Goal: Task Accomplishment & Management: Complete application form

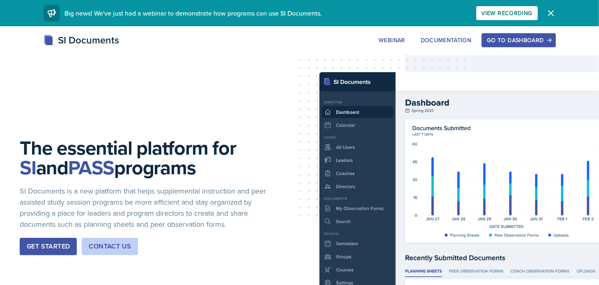
click at [530, 42] on div "Go to Dashboard" at bounding box center [518, 40] width 63 height 7
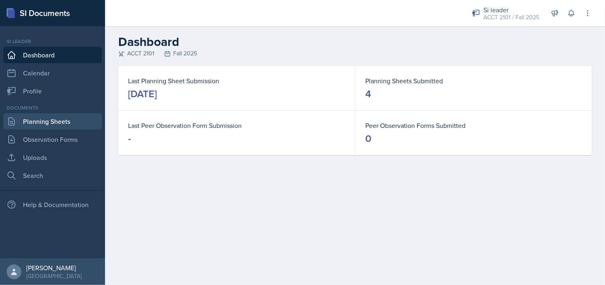
click at [64, 121] on link "Planning Sheets" at bounding box center [52, 121] width 98 height 16
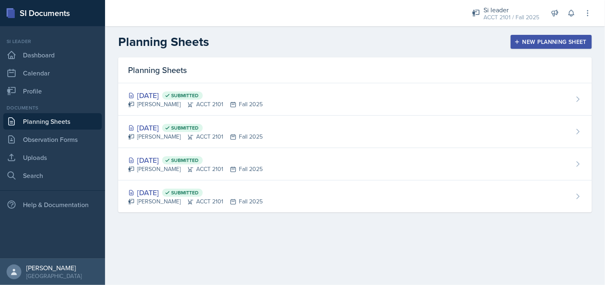
click at [568, 43] on div "New Planning Sheet" at bounding box center [551, 42] width 71 height 7
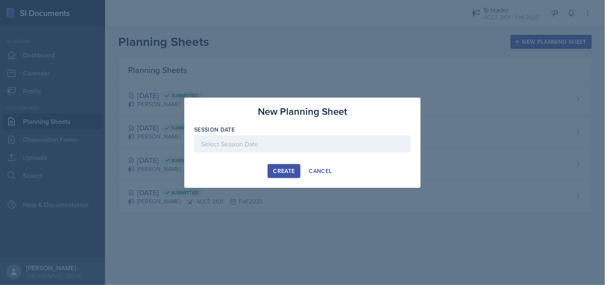
click at [248, 144] on div at bounding box center [302, 143] width 217 height 17
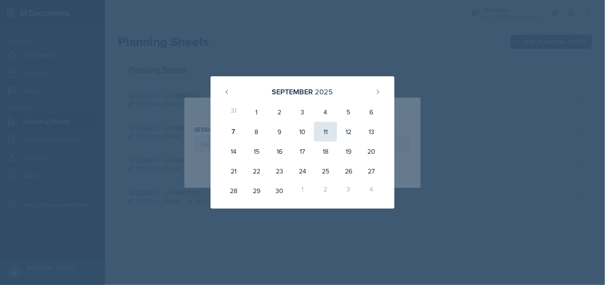
click at [328, 131] on div "11" at bounding box center [325, 132] width 23 height 20
type input "[DATE]"
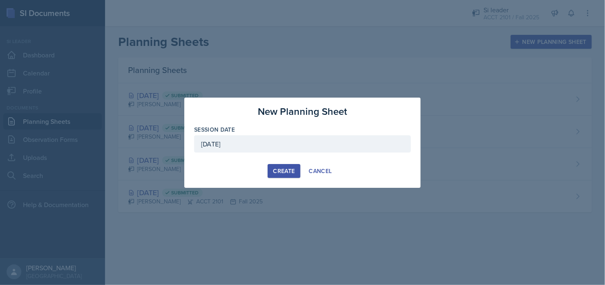
click at [284, 172] on div "Create" at bounding box center [284, 171] width 22 height 7
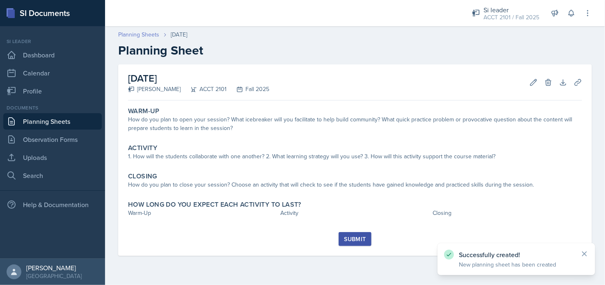
click at [140, 36] on link "Planning Sheets" at bounding box center [138, 34] width 41 height 9
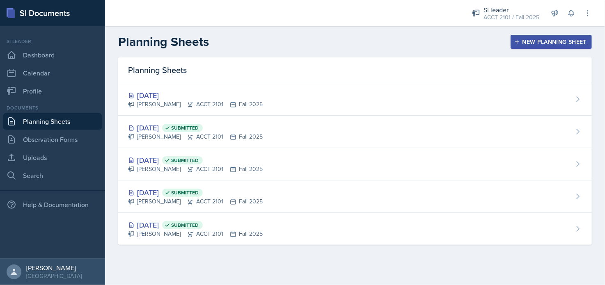
click at [542, 41] on div "New Planning Sheet" at bounding box center [551, 42] width 71 height 7
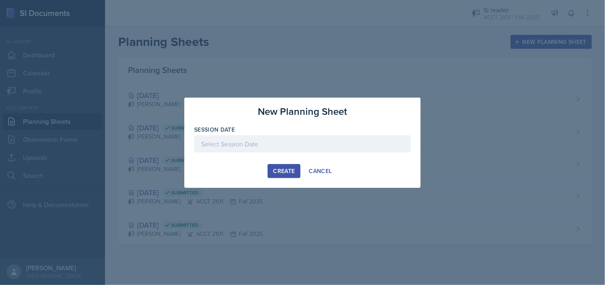
click at [271, 142] on div at bounding box center [302, 143] width 217 height 17
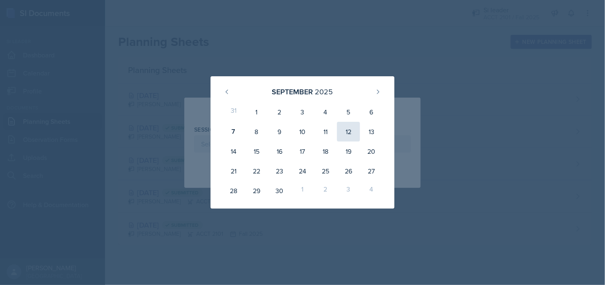
click at [348, 131] on div "12" at bounding box center [348, 132] width 23 height 20
type input "[DATE]"
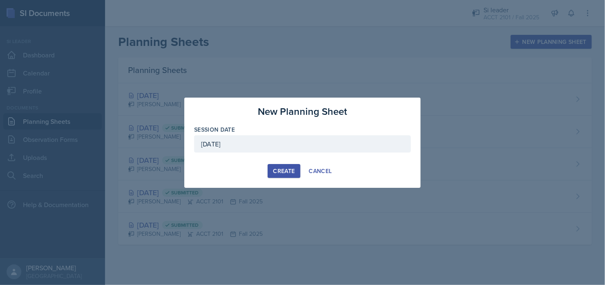
click at [288, 169] on div "Create" at bounding box center [284, 171] width 22 height 7
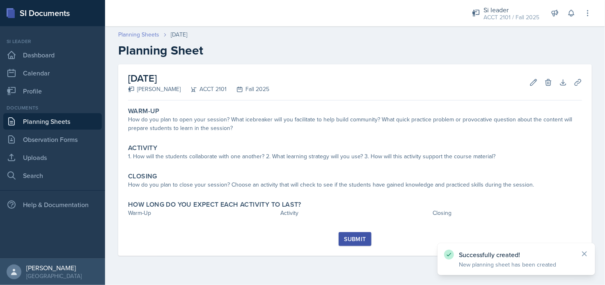
click at [140, 36] on link "Planning Sheets" at bounding box center [138, 34] width 41 height 9
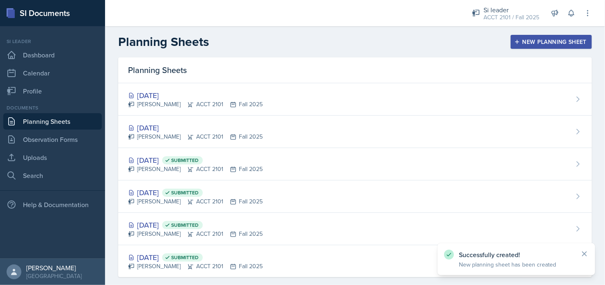
click at [187, 136] on icon at bounding box center [190, 137] width 7 height 7
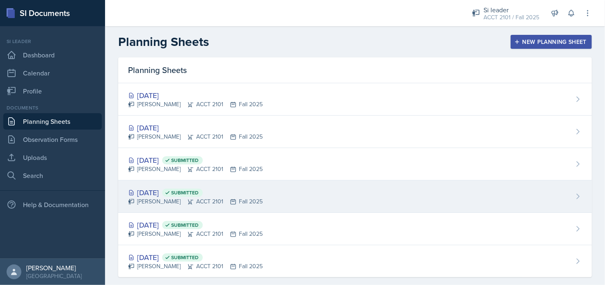
click at [168, 205] on div "[PERSON_NAME] ACCT 2101 Fall 2025" at bounding box center [195, 201] width 135 height 9
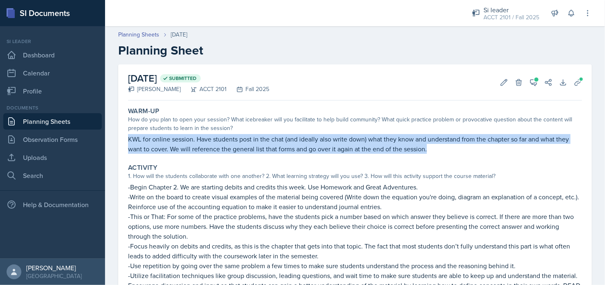
drag, startPoint x: 128, startPoint y: 137, endPoint x: 458, endPoint y: 156, distance: 331.3
click at [458, 156] on div "Warm-Up How do you plan to open your session? What icebreaker will you facilita…" at bounding box center [355, 130] width 460 height 53
copy p "KWL for online session. Have students post in the chat (and ideally also write …"
click at [127, 38] on link "Planning Sheets" at bounding box center [138, 34] width 41 height 9
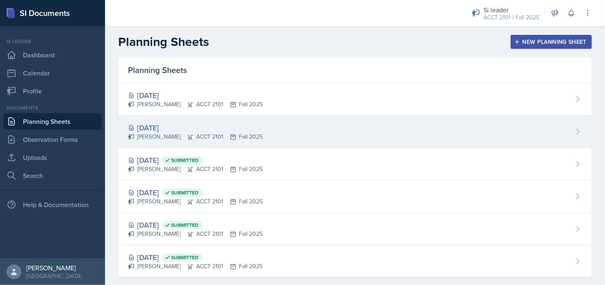
click at [186, 128] on div "[DATE]" at bounding box center [195, 127] width 135 height 11
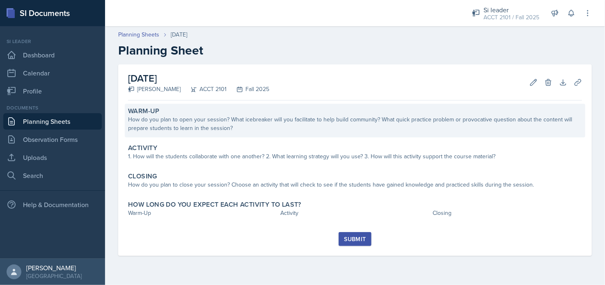
click at [184, 123] on div "How do you plan to open your session? What icebreaker will you facilitate to he…" at bounding box center [355, 123] width 454 height 17
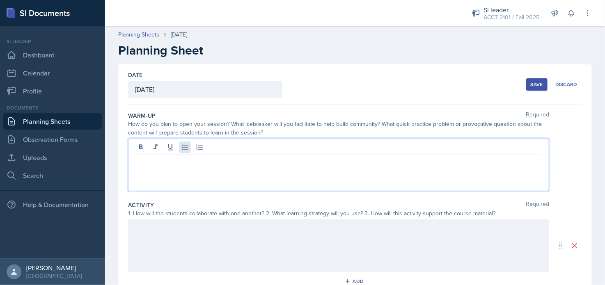
click at [182, 151] on div at bounding box center [338, 165] width 421 height 53
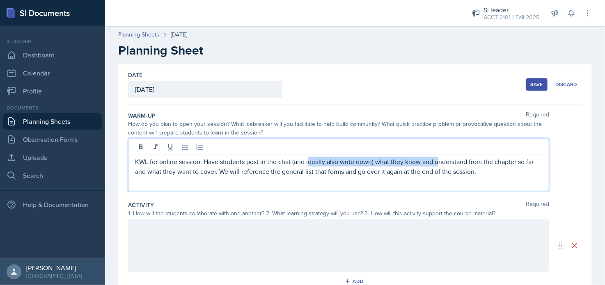
drag, startPoint x: 401, startPoint y: 133, endPoint x: 474, endPoint y: 108, distance: 77.7
click at [463, 117] on div "Warm-Up Required How do you plan to open your session? What icebreaker will you…" at bounding box center [355, 152] width 454 height 89
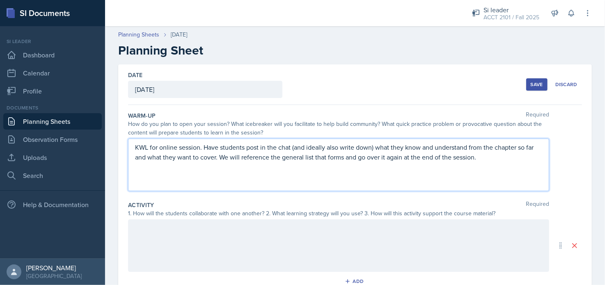
click at [491, 153] on p "KWL for online session. Have students post in the chat (and ideally also write …" at bounding box center [338, 152] width 407 height 20
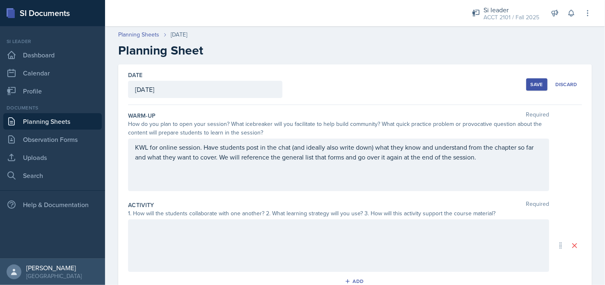
click at [531, 85] on div "Save" at bounding box center [537, 84] width 12 height 7
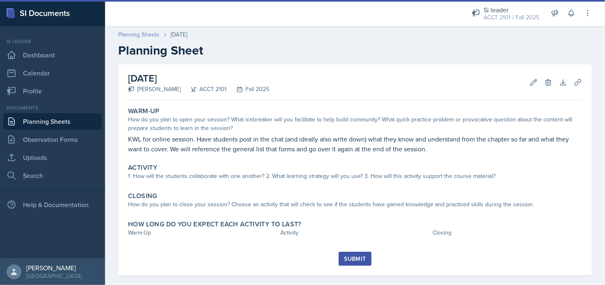
click at [144, 36] on link "Planning Sheets" at bounding box center [138, 34] width 41 height 9
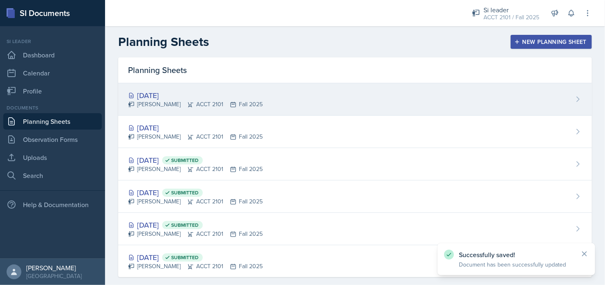
click at [207, 98] on div "[DATE]" at bounding box center [195, 95] width 135 height 11
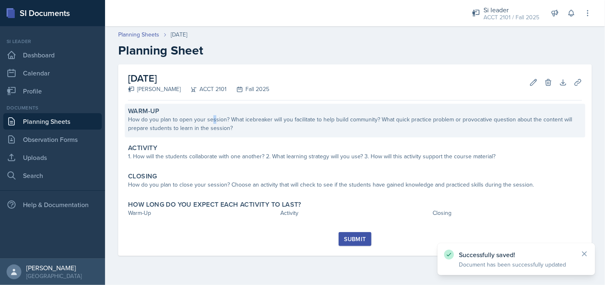
click at [213, 123] on div "How do you plan to open your session? What icebreaker will you facilitate to he…" at bounding box center [355, 123] width 454 height 17
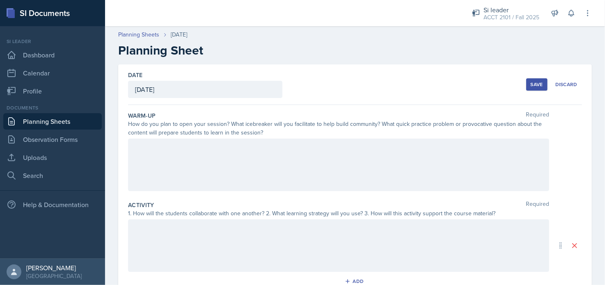
drag, startPoint x: 217, startPoint y: 151, endPoint x: 218, endPoint y: 147, distance: 4.4
click at [217, 149] on div at bounding box center [338, 165] width 421 height 53
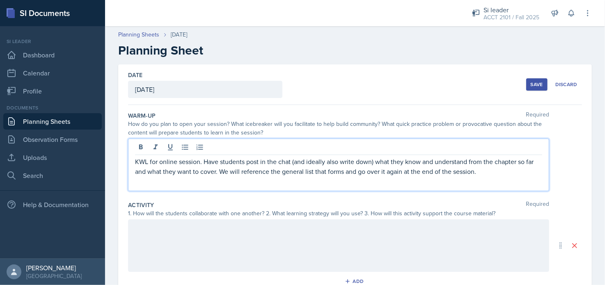
click at [531, 90] on button "Save" at bounding box center [536, 84] width 21 height 12
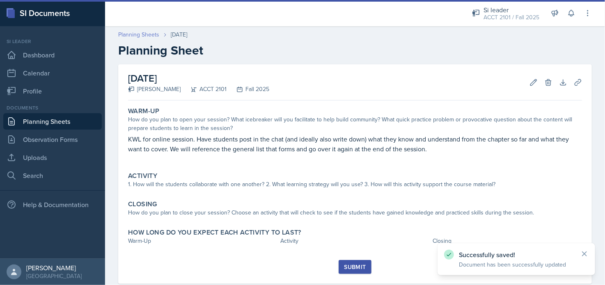
click at [131, 35] on link "Planning Sheets" at bounding box center [138, 34] width 41 height 9
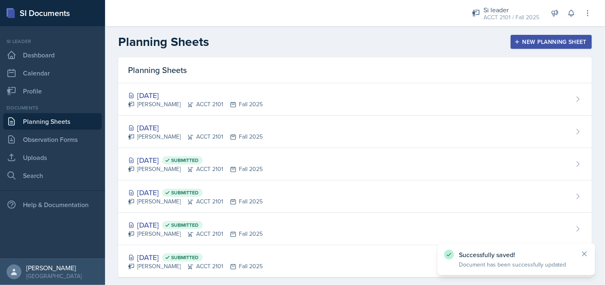
click at [158, 210] on div "[DATE] Submitted [PERSON_NAME] ACCT 2101 Fall 2025" at bounding box center [355, 197] width 474 height 32
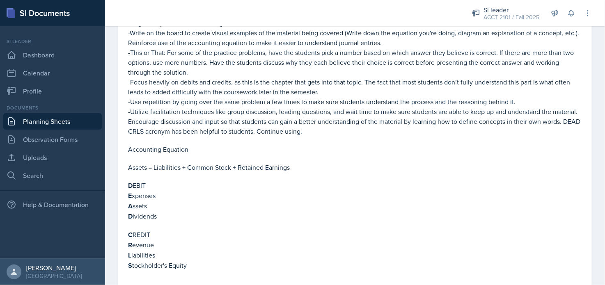
scroll to position [272, 0]
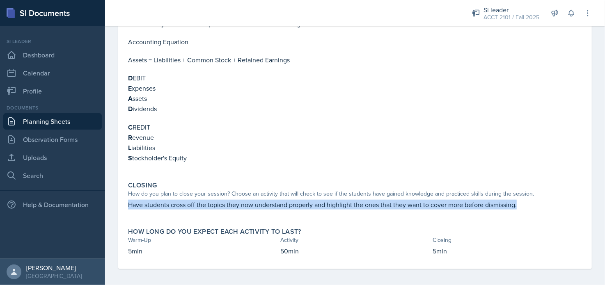
drag, startPoint x: 122, startPoint y: 202, endPoint x: 512, endPoint y: 208, distance: 389.5
click at [504, 213] on div "[DATE] Submitted [PERSON_NAME] ACCT 2101 Fall 2025 Edit Delete View Comments Co…" at bounding box center [355, 31] width 474 height 476
copy p "Have students cross off the topics they now understand properly and highlight t…"
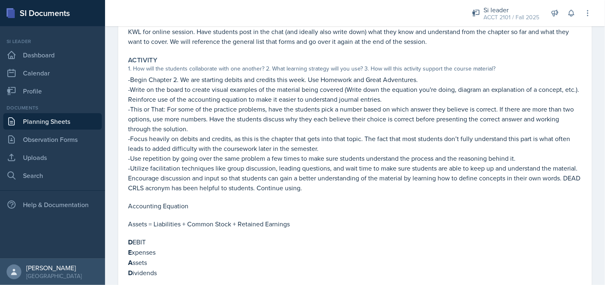
scroll to position [0, 0]
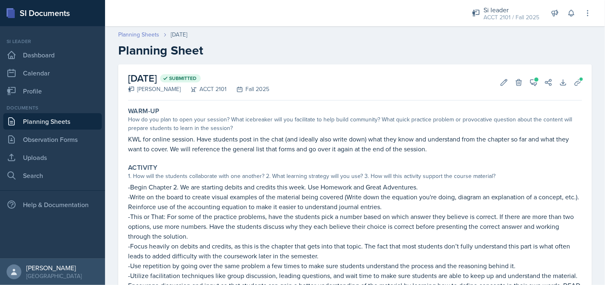
click at [130, 36] on link "Planning Sheets" at bounding box center [138, 34] width 41 height 9
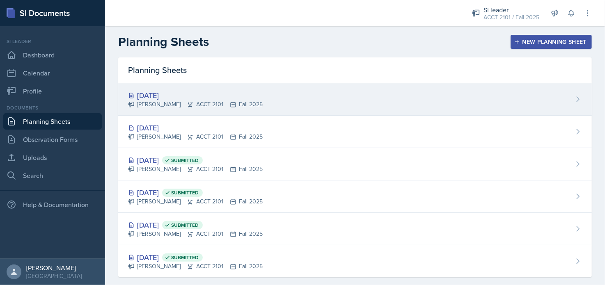
click at [151, 96] on div "[DATE]" at bounding box center [195, 95] width 135 height 11
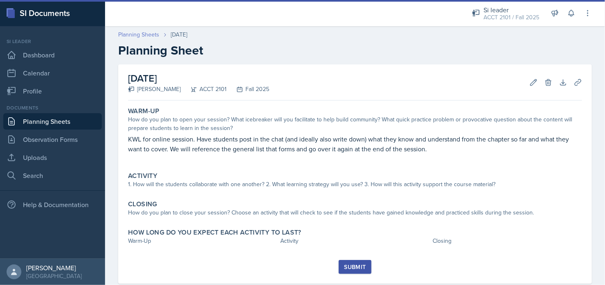
click at [145, 36] on link "Planning Sheets" at bounding box center [138, 34] width 41 height 9
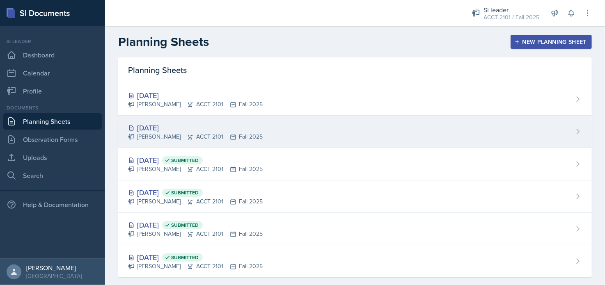
click at [158, 138] on div "[PERSON_NAME] ACCT 2101 Fall 2025" at bounding box center [195, 137] width 135 height 9
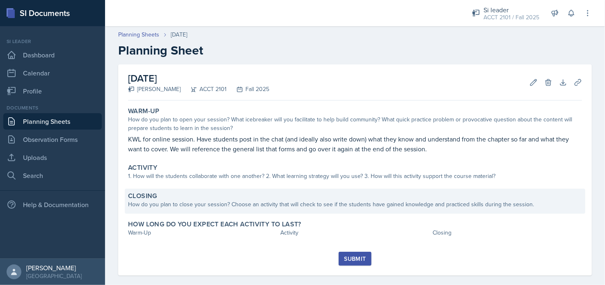
click at [190, 202] on div "How do you plan to close your session? Choose an activity that will check to se…" at bounding box center [355, 204] width 454 height 9
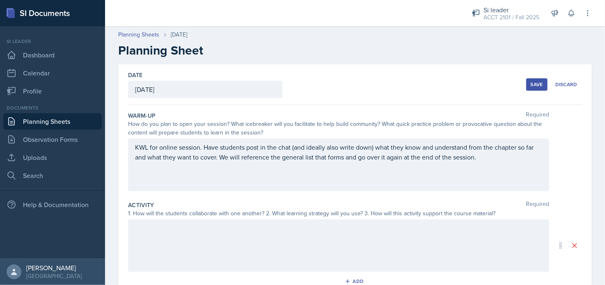
click at [181, 241] on div at bounding box center [338, 246] width 421 height 53
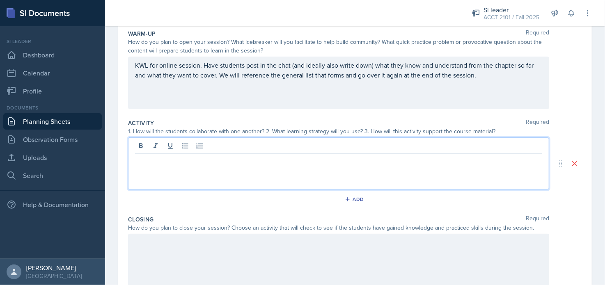
click at [186, 253] on div at bounding box center [338, 260] width 421 height 53
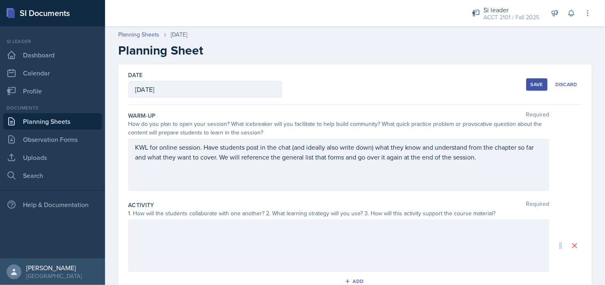
click at [143, 39] on div "Planning Sheets [DATE] Planning Sheet" at bounding box center [355, 43] width 500 height 27
click at [147, 36] on link "Planning Sheets" at bounding box center [138, 34] width 41 height 9
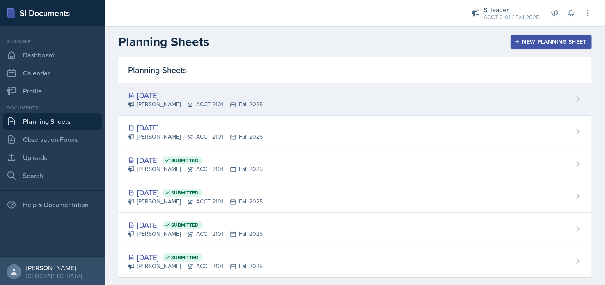
click at [180, 97] on div "[DATE]" at bounding box center [195, 95] width 135 height 11
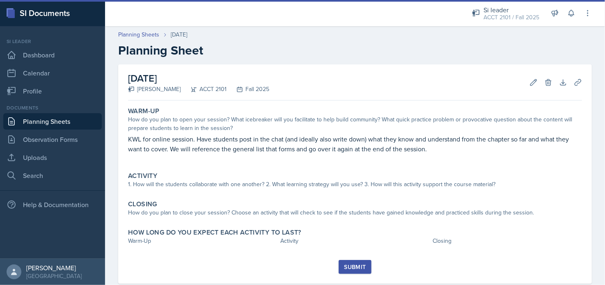
scroll to position [18, 0]
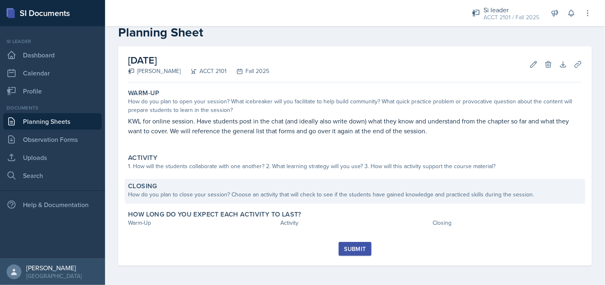
click at [181, 200] on div "Closing How do you plan to close your session? Choose an activity that will che…" at bounding box center [355, 191] width 460 height 25
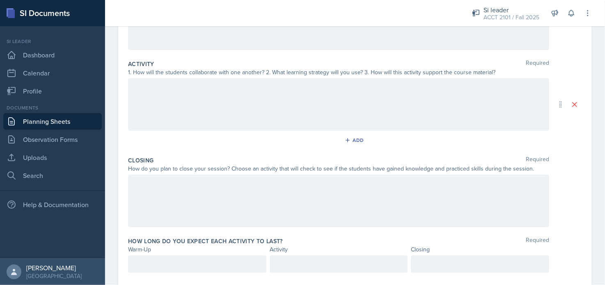
drag, startPoint x: 194, startPoint y: 191, endPoint x: 197, endPoint y: 194, distance: 4.4
click at [194, 193] on div at bounding box center [338, 201] width 421 height 53
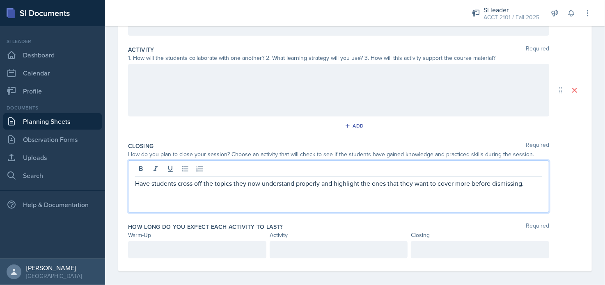
scroll to position [73, 0]
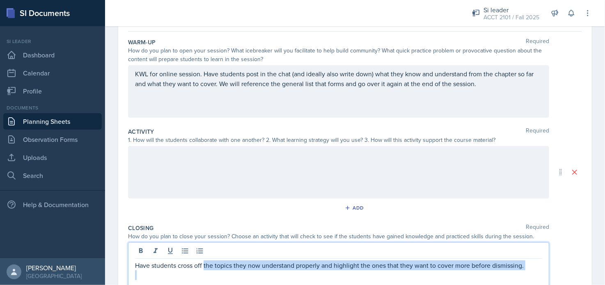
click at [202, 200] on div "Warm-Up Required How do you plan to open your session? What icebreaker will you…" at bounding box center [355, 193] width 454 height 322
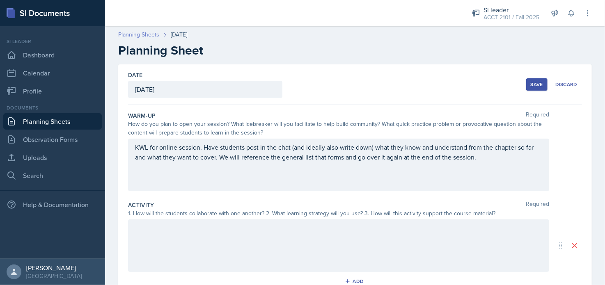
click at [148, 32] on link "Planning Sheets" at bounding box center [138, 34] width 41 height 9
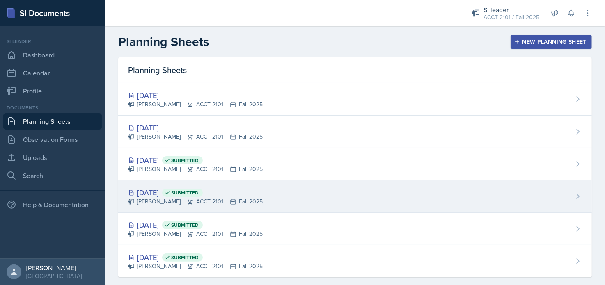
click at [179, 193] on div "[DATE] Submitted" at bounding box center [195, 192] width 135 height 11
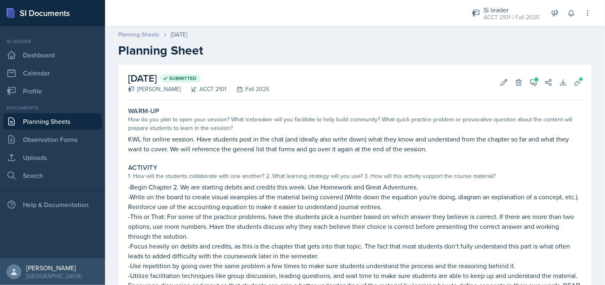
click at [143, 33] on link "Planning Sheets" at bounding box center [138, 34] width 41 height 9
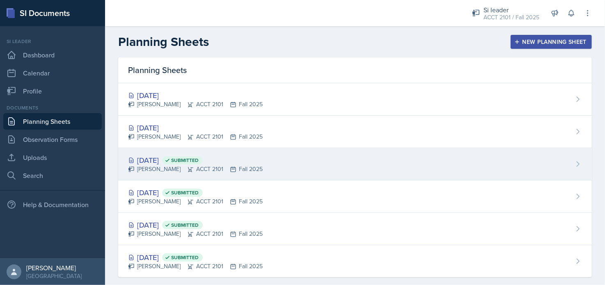
click at [160, 161] on div "[DATE] Submitted" at bounding box center [195, 160] width 135 height 11
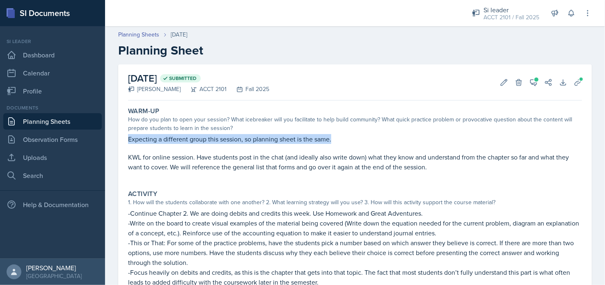
drag, startPoint x: 117, startPoint y: 139, endPoint x: 387, endPoint y: 146, distance: 270.1
copy p "Expecting a different group this session, so planning sheet is the same."
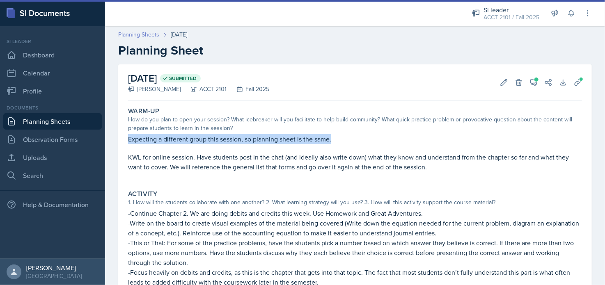
click at [140, 34] on link "Planning Sheets" at bounding box center [138, 34] width 41 height 9
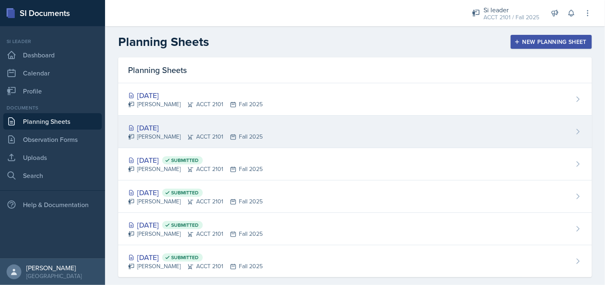
click at [213, 134] on div "[PERSON_NAME] ACCT 2101 Fall 2025" at bounding box center [195, 137] width 135 height 9
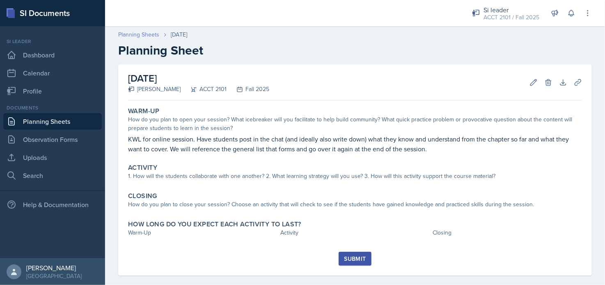
click at [140, 30] on link "Planning Sheets" at bounding box center [138, 34] width 41 height 9
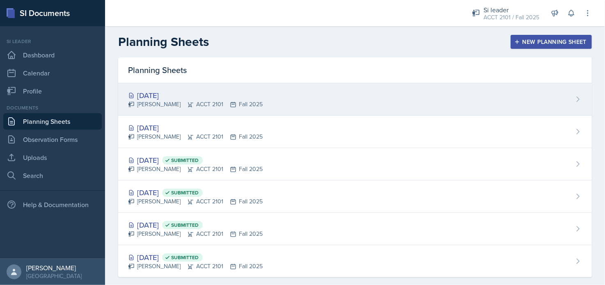
click at [151, 89] on div "[DATE] [PERSON_NAME] ACCT 2101 Fall 2025" at bounding box center [355, 99] width 474 height 32
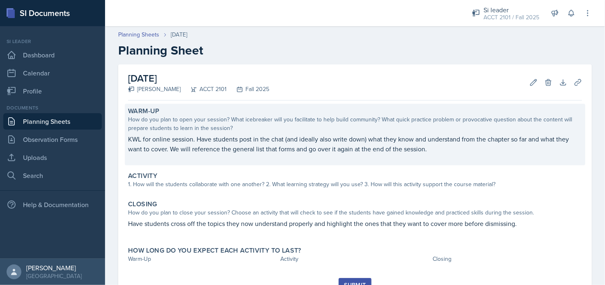
click at [128, 139] on p "KWL for online session. Have students post in the chat (and ideally also write …" at bounding box center [355, 144] width 454 height 20
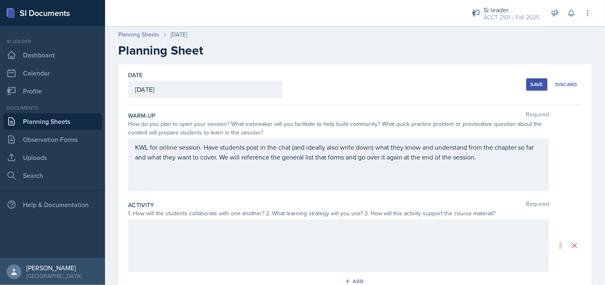
click at [128, 139] on div "KWL for online session. Have students post in the chat (and ideally also write …" at bounding box center [338, 165] width 421 height 53
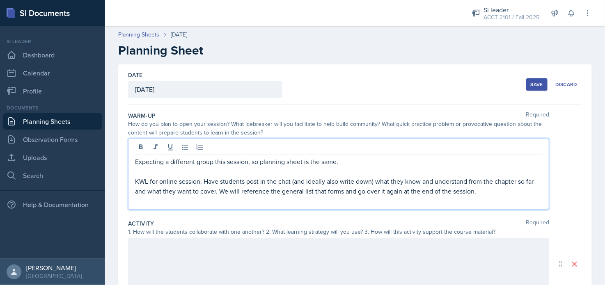
click at [535, 83] on div "Save" at bounding box center [537, 84] width 12 height 7
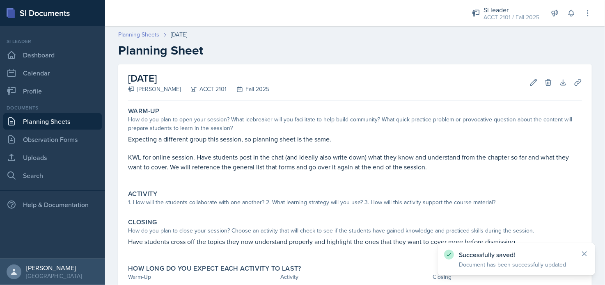
click at [132, 32] on link "Planning Sheets" at bounding box center [138, 34] width 41 height 9
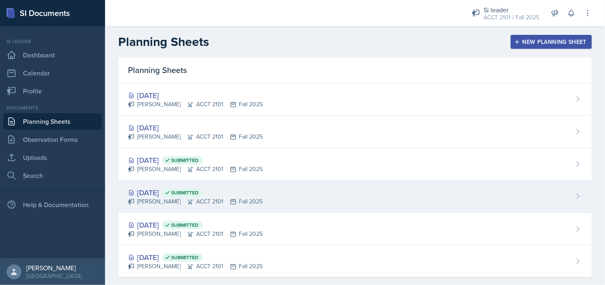
scroll to position [11, 0]
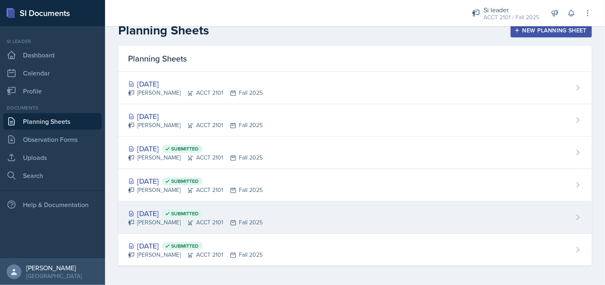
click at [170, 211] on div "[DATE] Submitted" at bounding box center [195, 213] width 135 height 11
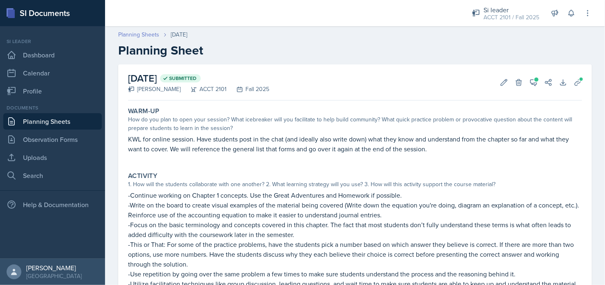
click at [145, 37] on link "Planning Sheets" at bounding box center [138, 34] width 41 height 9
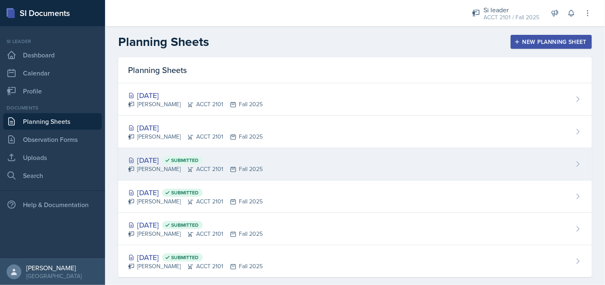
click at [169, 160] on div "[DATE] Submitted" at bounding box center [195, 160] width 135 height 11
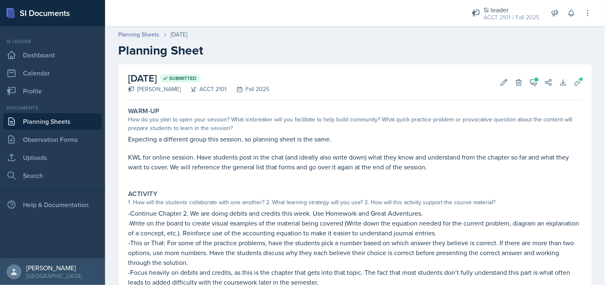
scroll to position [82, 0]
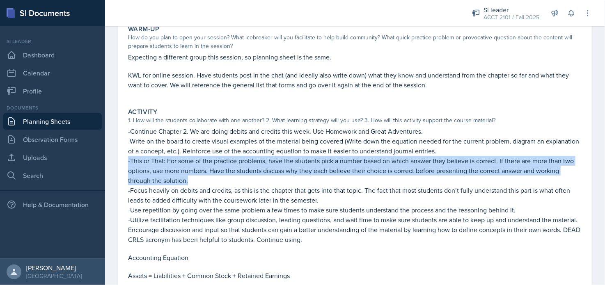
drag, startPoint x: 190, startPoint y: 180, endPoint x: 115, endPoint y: 161, distance: 77.1
click at [115, 161] on div "[DATE] Submitted [PERSON_NAME] ACCT 2101 Fall 2025 Edit Delete View Comments Co…" at bounding box center [355, 235] width 500 height 506
copy p "-This or That: For some of the practice problems, have the students pick a numb…"
click at [335, 170] on p "-This or That: For some of the practice problems, have the students pick a numb…" at bounding box center [355, 171] width 454 height 30
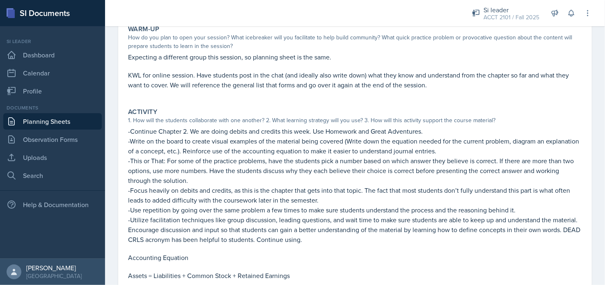
click at [199, 139] on p "-Write on the board to create visual examples of the material being covered (Wr…" at bounding box center [355, 146] width 454 height 20
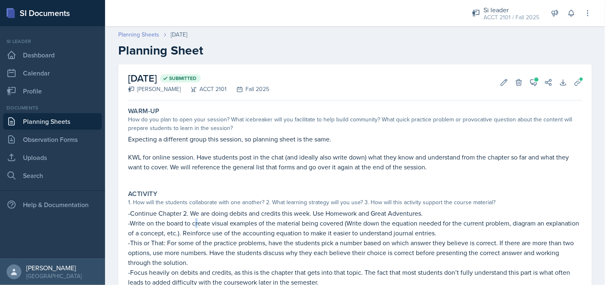
click at [142, 34] on link "Planning Sheets" at bounding box center [138, 34] width 41 height 9
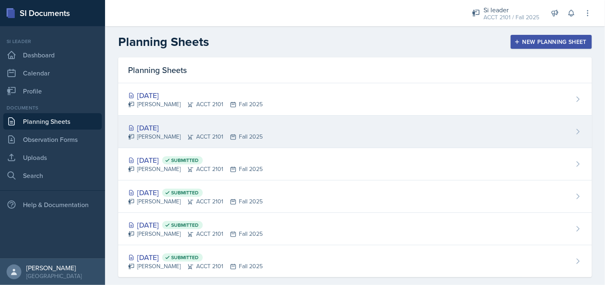
click at [153, 127] on div "[DATE]" at bounding box center [195, 127] width 135 height 11
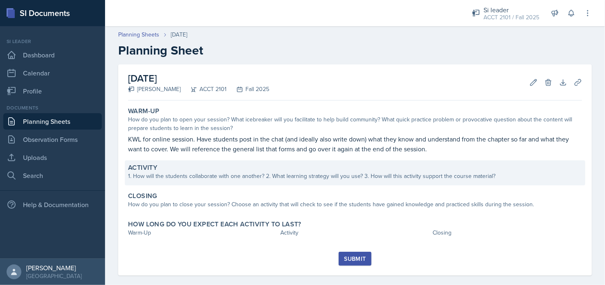
click at [164, 177] on div "1. How will the students collaborate with one another? 2. What learning strateg…" at bounding box center [355, 176] width 454 height 9
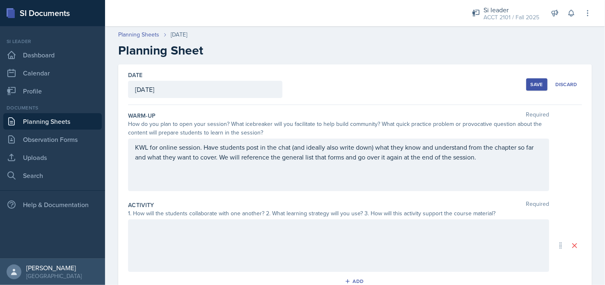
click at [169, 233] on div at bounding box center [338, 246] width 421 height 53
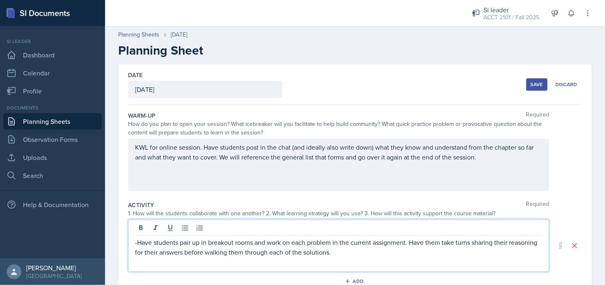
click at [526, 88] on button "Save" at bounding box center [536, 84] width 21 height 12
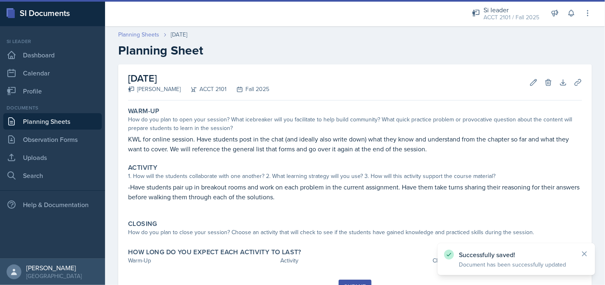
click at [133, 34] on link "Planning Sheets" at bounding box center [138, 34] width 41 height 9
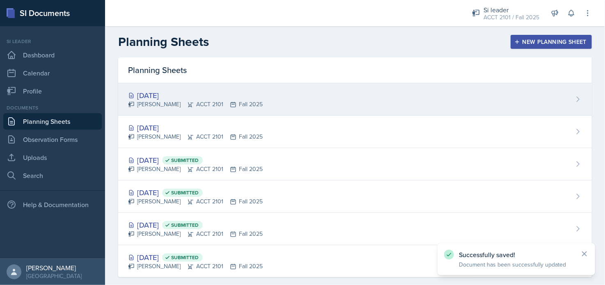
click at [164, 104] on div "[PERSON_NAME] ACCT 2101 Fall 2025" at bounding box center [195, 104] width 135 height 9
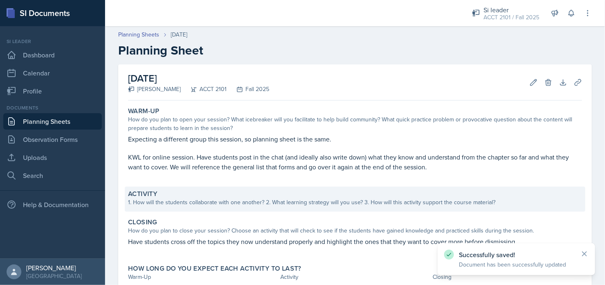
click at [184, 196] on div "Activity" at bounding box center [355, 194] width 454 height 8
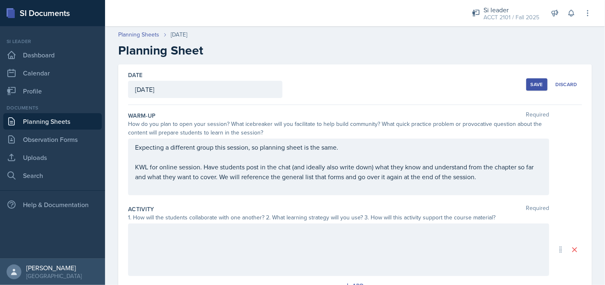
click at [176, 243] on div at bounding box center [338, 250] width 421 height 53
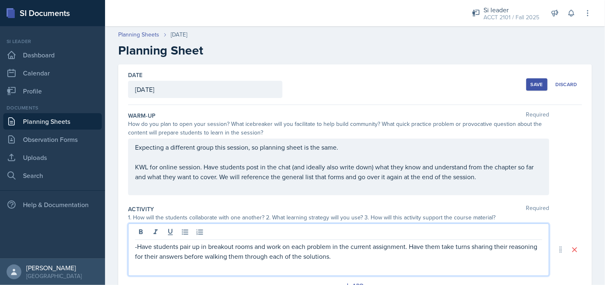
click at [531, 85] on div "Save" at bounding box center [537, 84] width 12 height 7
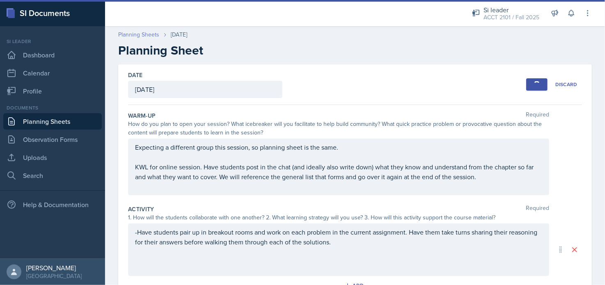
click at [141, 34] on link "Planning Sheets" at bounding box center [138, 34] width 41 height 9
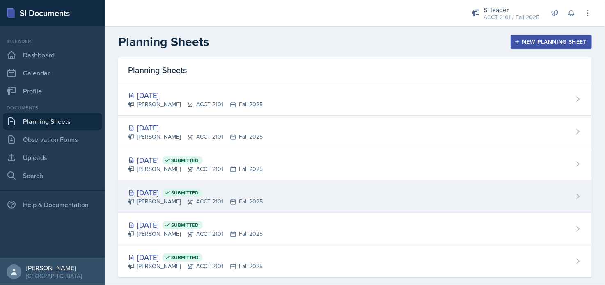
click at [163, 208] on div "[DATE] Submitted [PERSON_NAME] ACCT 2101 Fall 2025" at bounding box center [355, 197] width 474 height 32
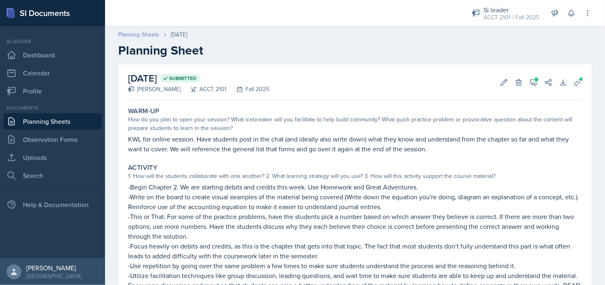
click at [148, 32] on link "Planning Sheets" at bounding box center [138, 34] width 41 height 9
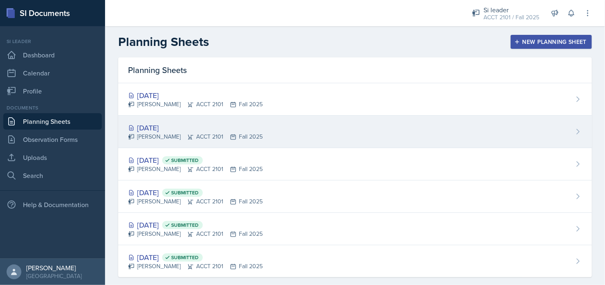
click at [168, 137] on div "[PERSON_NAME] ACCT 2101 Fall 2025" at bounding box center [195, 137] width 135 height 9
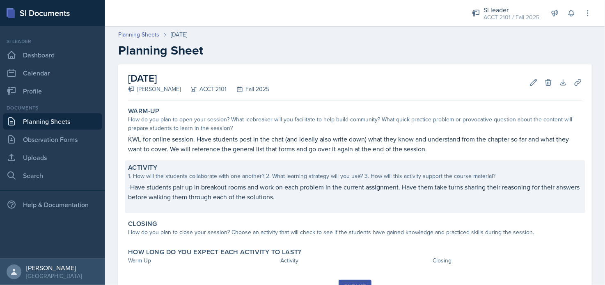
click at [195, 198] on p "-Have students pair up in breakout rooms and work on each problem in the curren…" at bounding box center [355, 192] width 454 height 20
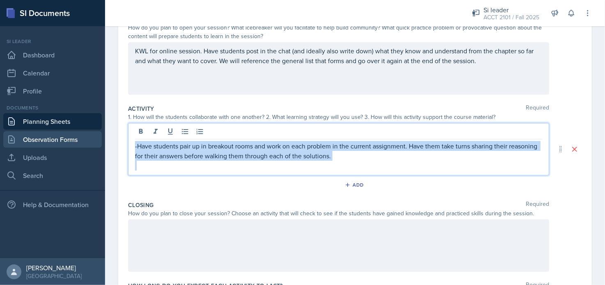
drag, startPoint x: 381, startPoint y: 167, endPoint x: 101, endPoint y: 133, distance: 282.0
click at [102, 132] on div "SI Documents Si leader Dashboard Calendar Profile Documents Planning Sheets Obs…" at bounding box center [302, 142] width 605 height 285
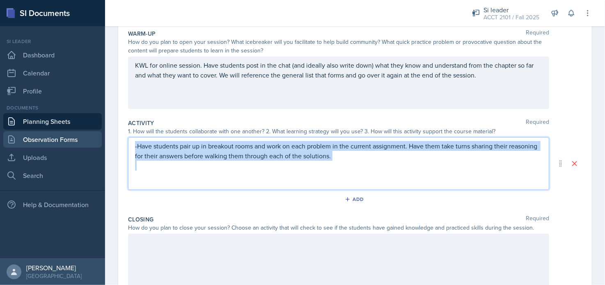
paste div
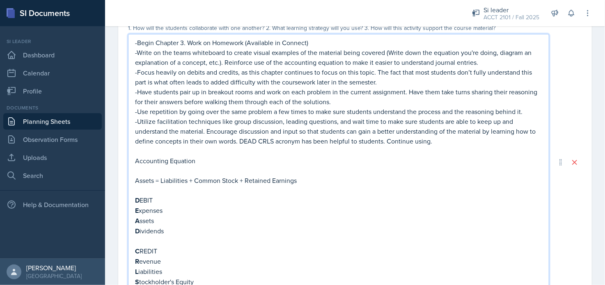
scroll to position [144, 0]
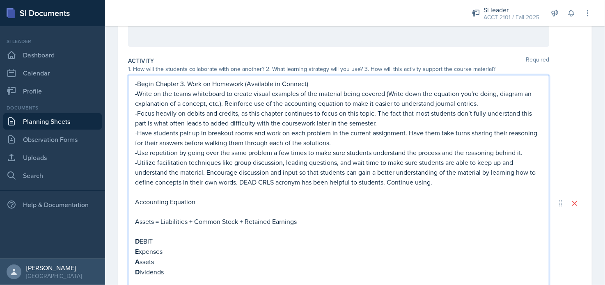
click at [246, 86] on p "-Begin Chapter 3. Work on Homework (Available in Connect)" at bounding box center [338, 84] width 407 height 10
click at [444, 233] on p at bounding box center [338, 232] width 407 height 10
click at [135, 83] on p "-Begin Chapter 3. Work on Homework and/or Great Adventures assignments (Both av…" at bounding box center [338, 84] width 407 height 10
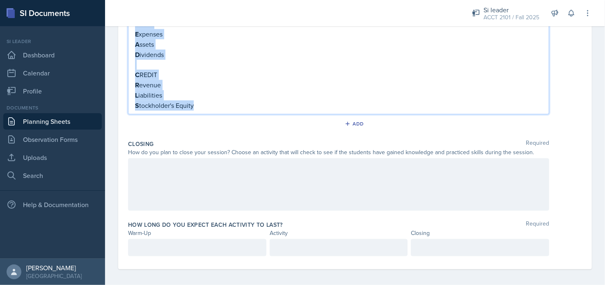
click at [228, 101] on p "S tockholder's Equity" at bounding box center [338, 106] width 407 height 10
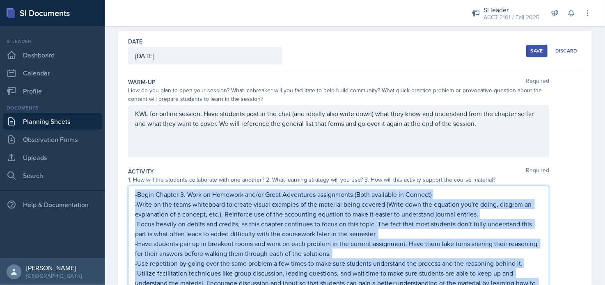
scroll to position [0, 0]
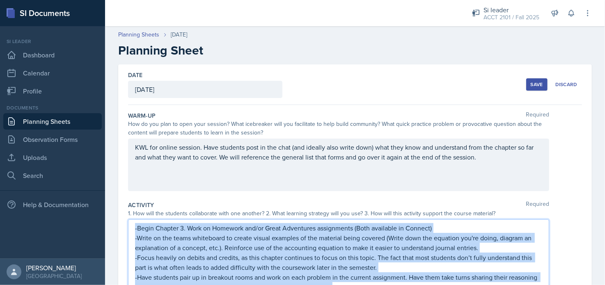
copy div "-Lorem Ipsumdo 3. Sita co Adipisci eli/se Doeiu Temporinci utlaboreetd (Magn al…"
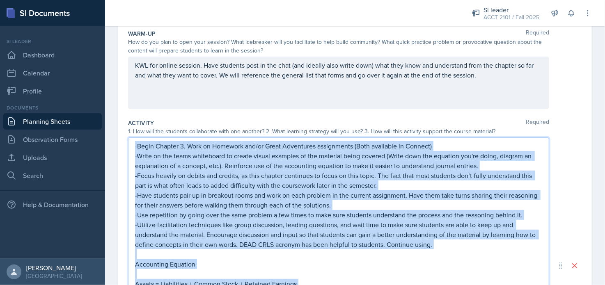
scroll to position [41, 0]
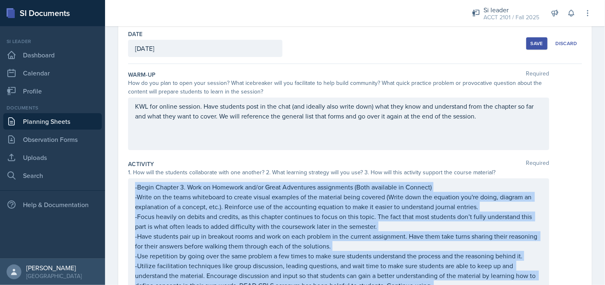
click at [531, 42] on div "Save" at bounding box center [537, 43] width 12 height 7
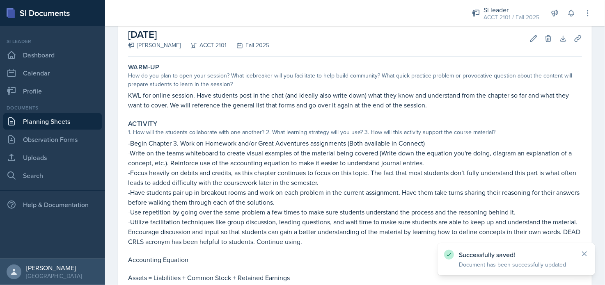
scroll to position [0, 0]
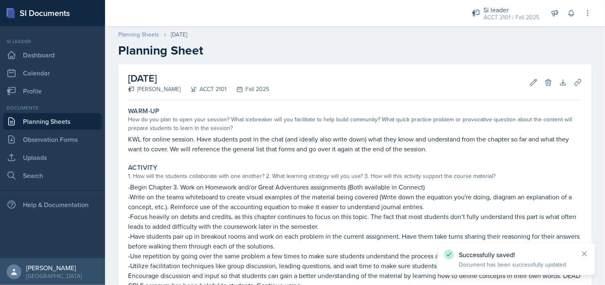
click at [146, 35] on link "Planning Sheets" at bounding box center [138, 34] width 41 height 9
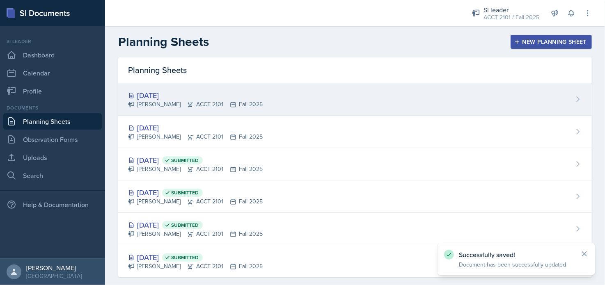
click at [195, 98] on div "[DATE]" at bounding box center [195, 95] width 135 height 11
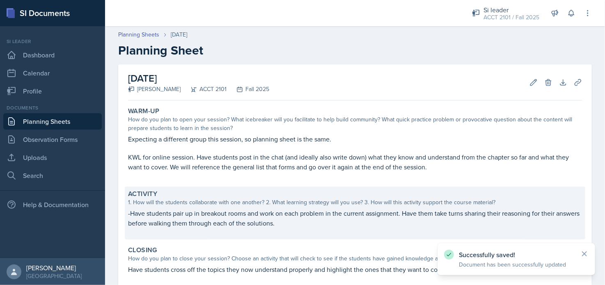
scroll to position [82, 0]
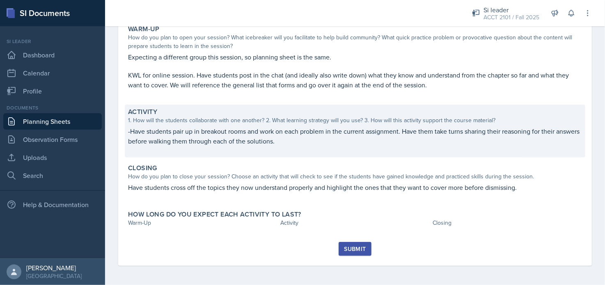
click at [216, 137] on p "-Have students pair up in breakout rooms and work on each problem in the curren…" at bounding box center [355, 136] width 454 height 20
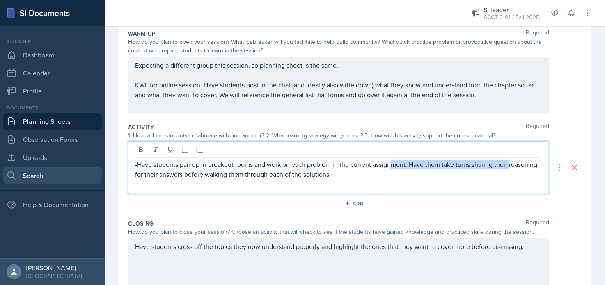
drag, startPoint x: 390, startPoint y: 163, endPoint x: 89, endPoint y: 169, distance: 301.7
click at [86, 170] on div "SI Documents Si leader Dashboard Calendar Profile Documents Planning Sheets Obs…" at bounding box center [302, 142] width 605 height 285
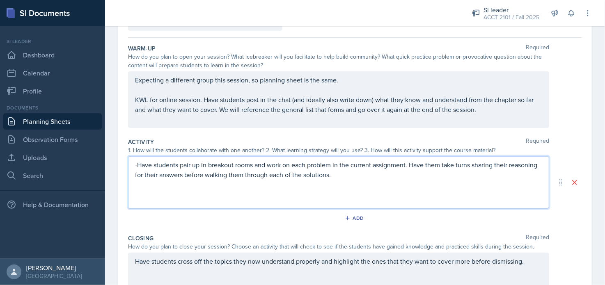
click at [422, 177] on p "-Have students pair up in breakout rooms and work on each problem in the curren…" at bounding box center [338, 170] width 407 height 20
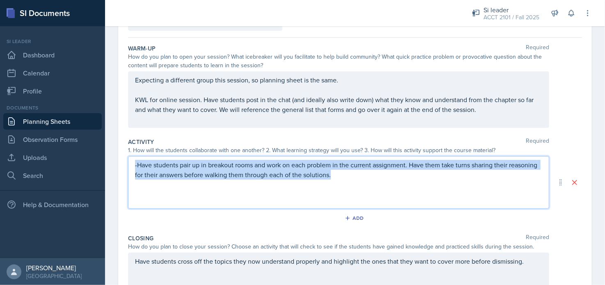
drag, startPoint x: 344, startPoint y: 180, endPoint x: 117, endPoint y: 165, distance: 227.1
click at [117, 165] on div "Date [DATE] [DATE] 31 1 2 3 4 5 6 7 8 9 10 11 12 13 14 15 16 17 18 19 20 21 22 …" at bounding box center [355, 190] width 500 height 387
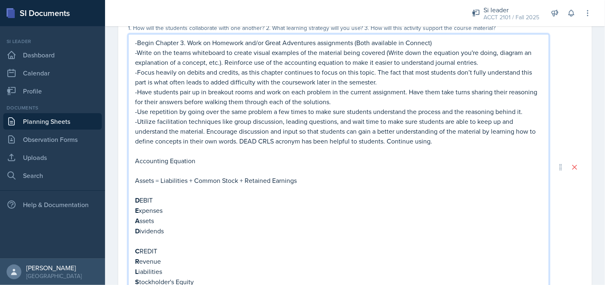
scroll to position [66, 0]
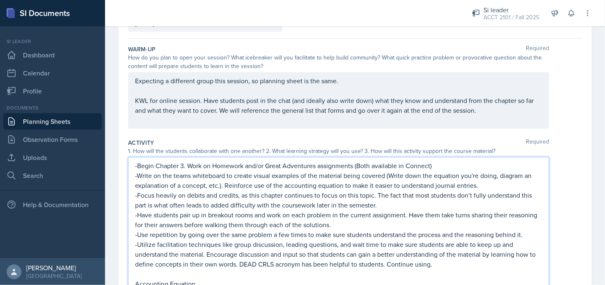
click at [153, 166] on p "-Begin Chapter 3. Work on Homework and/or Great Adventures assignments (Both av…" at bounding box center [338, 166] width 407 height 10
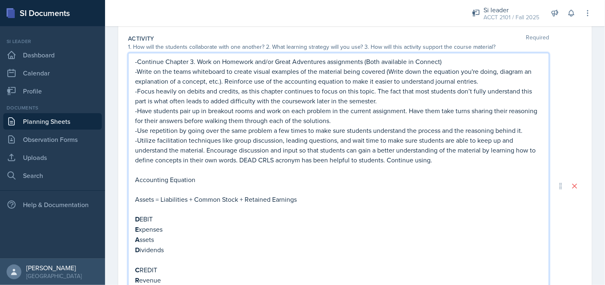
scroll to position [7, 0]
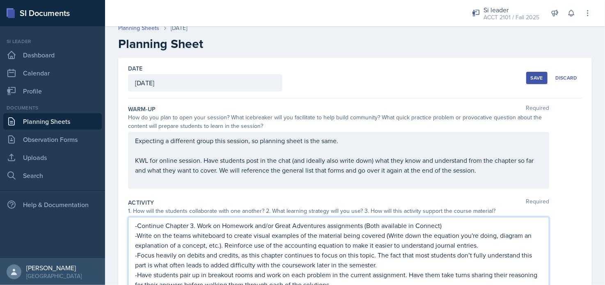
click at [534, 78] on div "Save" at bounding box center [537, 78] width 12 height 7
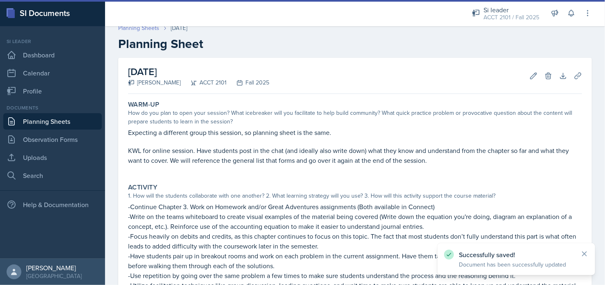
click at [144, 27] on link "Planning Sheets" at bounding box center [138, 28] width 41 height 9
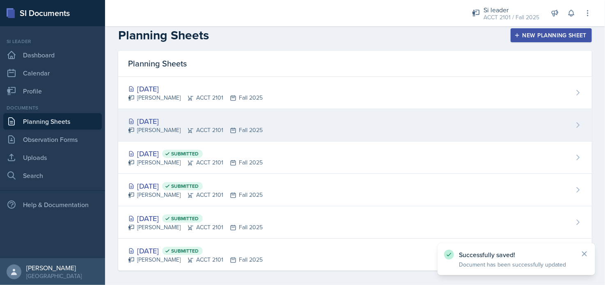
click at [194, 126] on div "[PERSON_NAME] ACCT 2101 Fall 2025" at bounding box center [195, 130] width 135 height 9
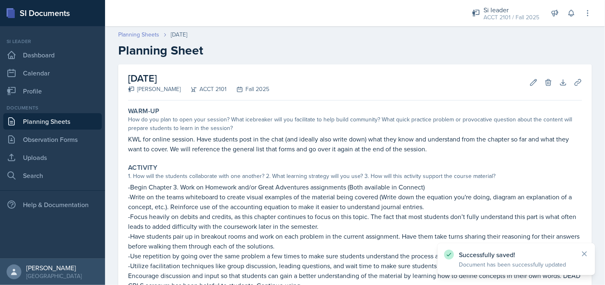
click at [147, 32] on link "Planning Sheets" at bounding box center [138, 34] width 41 height 9
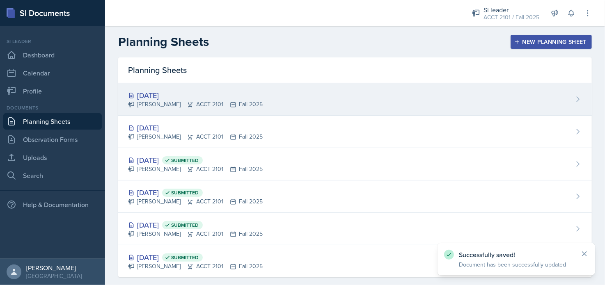
click at [166, 98] on div "[DATE]" at bounding box center [195, 95] width 135 height 11
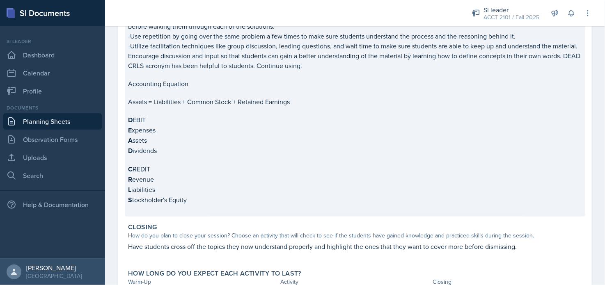
scroll to position [302, 0]
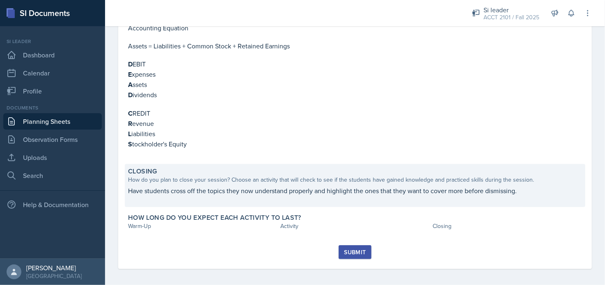
click at [430, 188] on p "Have students cross off the topics they now understand properly and highlight t…" at bounding box center [355, 191] width 454 height 10
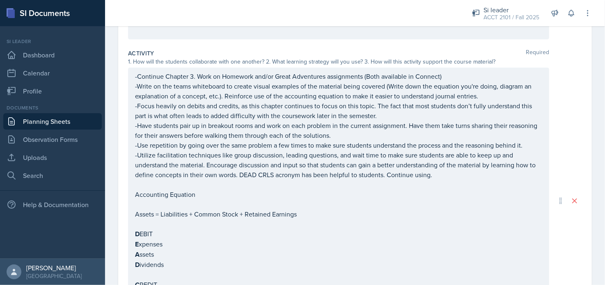
scroll to position [376, 0]
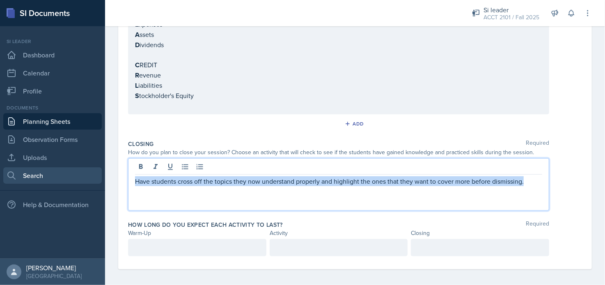
drag, startPoint x: 507, startPoint y: 165, endPoint x: 41, endPoint y: 169, distance: 465.8
click at [41, 169] on div "SI Documents Si leader Dashboard Calendar Profile Documents Planning Sheets Obs…" at bounding box center [302, 142] width 605 height 285
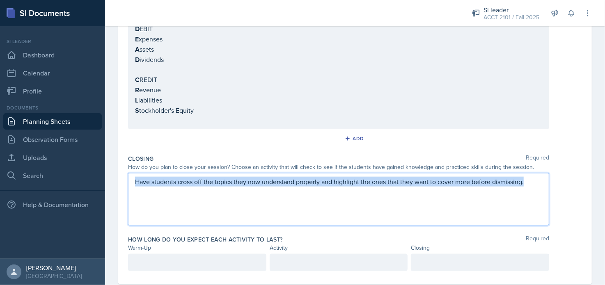
copy p "Have students cross off the topics they now understand properly and highlight t…"
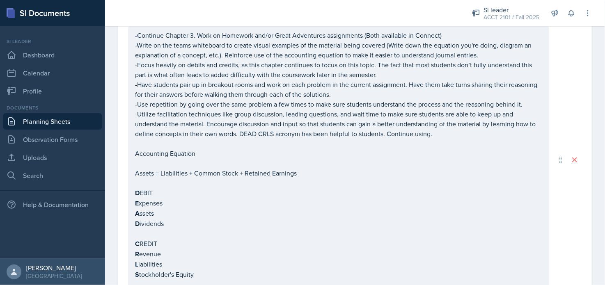
scroll to position [0, 0]
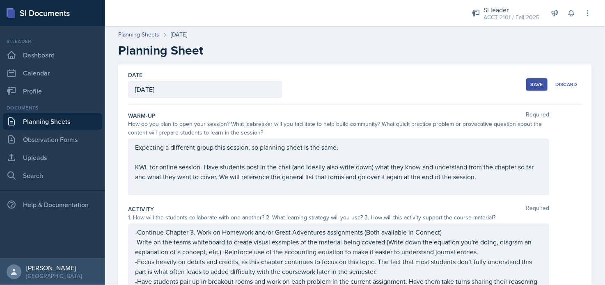
click at [534, 90] on button "Save" at bounding box center [536, 84] width 21 height 12
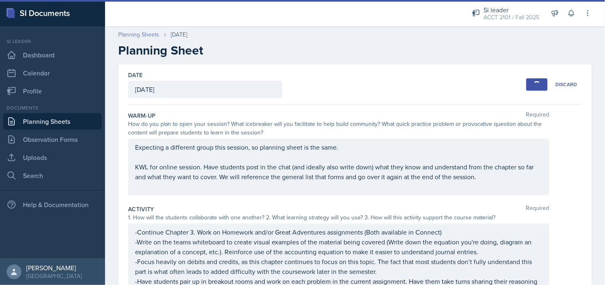
click at [134, 35] on link "Planning Sheets" at bounding box center [138, 34] width 41 height 9
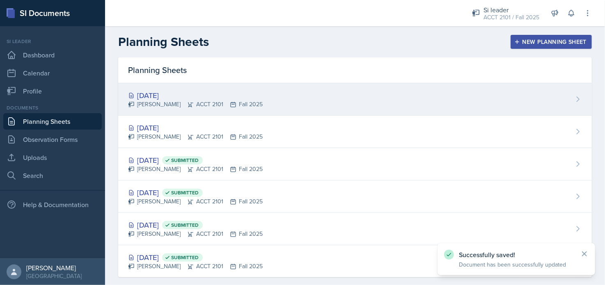
click at [187, 106] on icon at bounding box center [190, 104] width 7 height 7
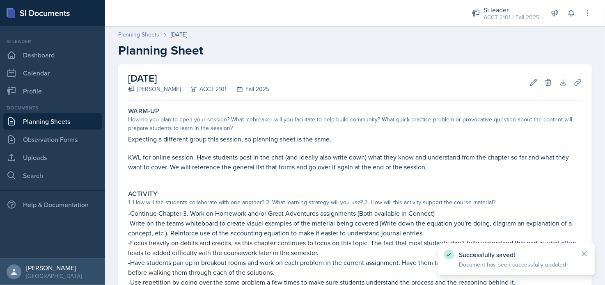
click at [147, 39] on div "Planning Sheets [DATE] Planning Sheet" at bounding box center [355, 43] width 500 height 27
click at [149, 37] on link "Planning Sheets" at bounding box center [138, 34] width 41 height 9
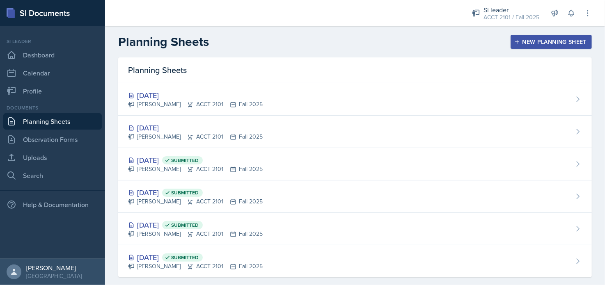
click at [575, 135] on div "[DATE] [PERSON_NAME] ACCT 2101 Fall 2025" at bounding box center [355, 132] width 474 height 32
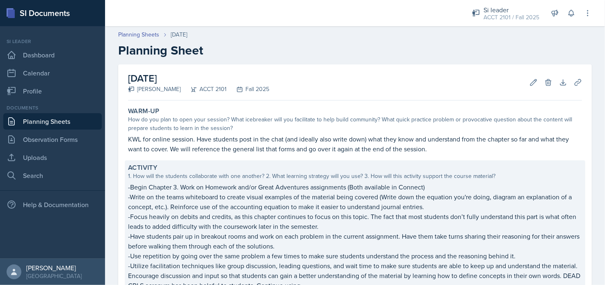
scroll to position [250, 0]
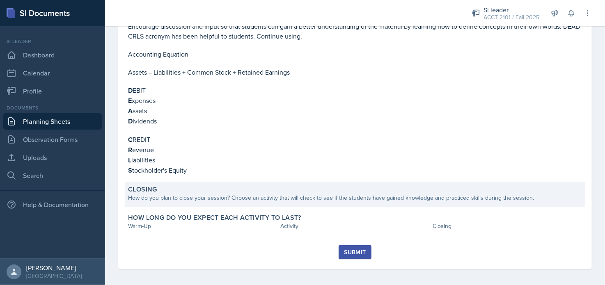
click at [238, 198] on div "How do you plan to close your session? Choose an activity that will check to se…" at bounding box center [355, 198] width 454 height 9
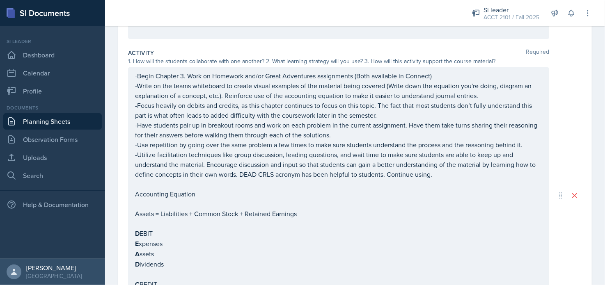
scroll to position [362, 0]
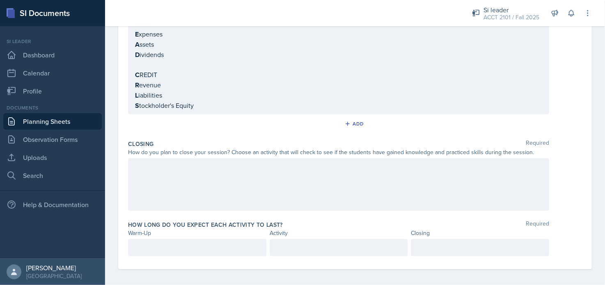
click at [204, 175] on div at bounding box center [338, 184] width 421 height 53
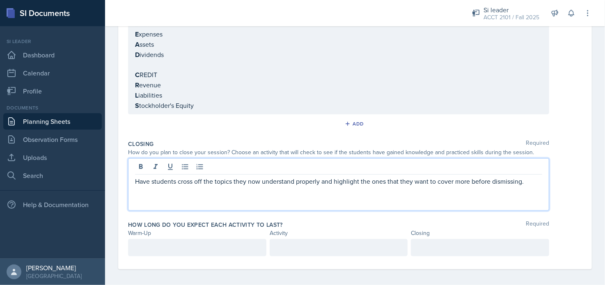
click at [158, 245] on p at bounding box center [197, 248] width 124 height 10
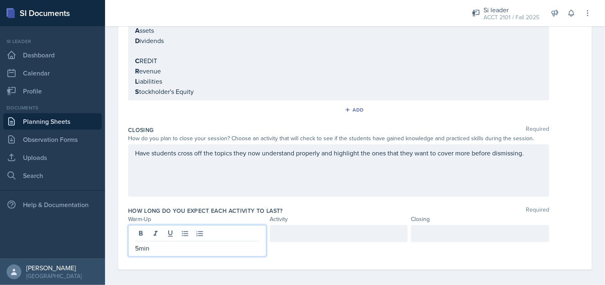
click at [287, 230] on div at bounding box center [339, 233] width 138 height 17
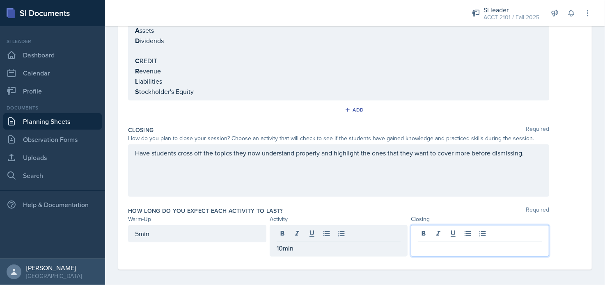
click at [433, 229] on div at bounding box center [480, 241] width 138 height 32
click at [570, 192] on div "Have students cross off the topics they now understand properly and highlight t…" at bounding box center [355, 170] width 454 height 53
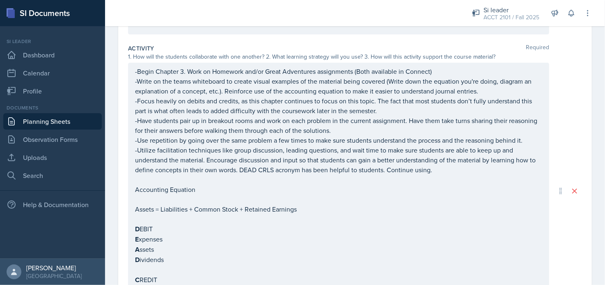
scroll to position [34, 0]
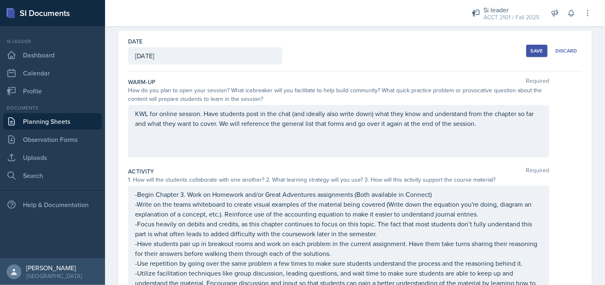
click at [531, 50] on div "Save" at bounding box center [537, 51] width 12 height 7
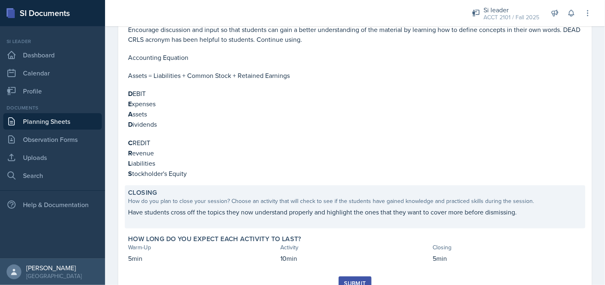
scroll to position [277, 0]
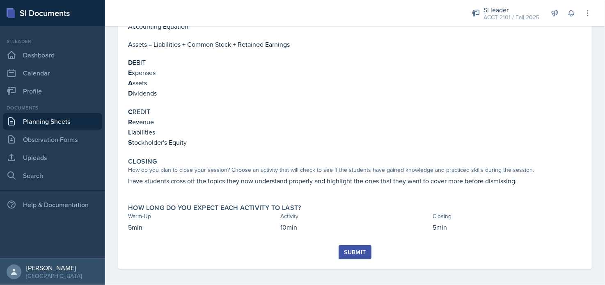
click at [344, 249] on div "Submit" at bounding box center [355, 252] width 22 height 7
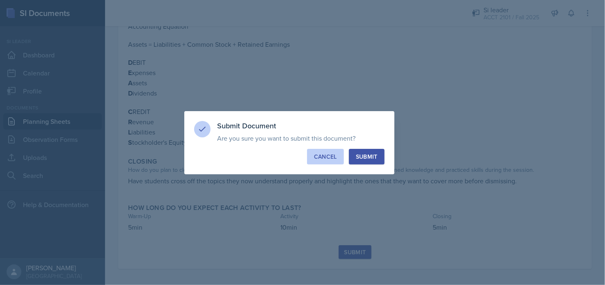
click at [330, 160] on div "Cancel" at bounding box center [325, 157] width 23 height 8
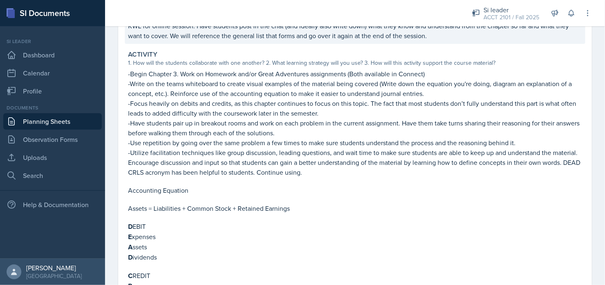
scroll to position [31, 0]
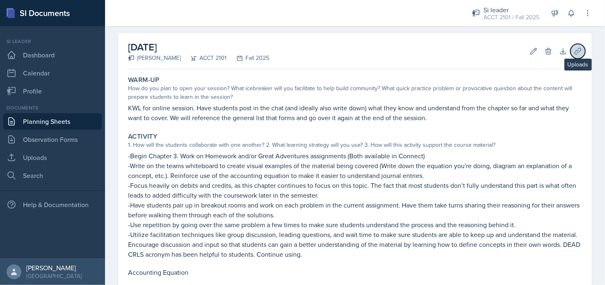
click at [575, 51] on icon at bounding box center [578, 51] width 8 height 8
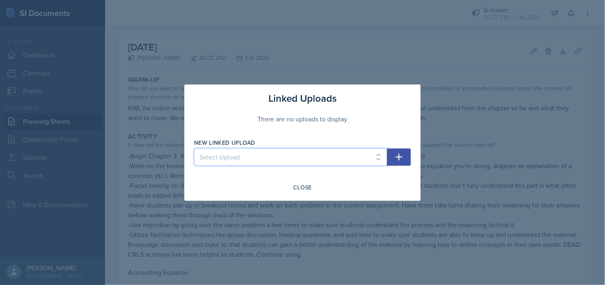
drag, startPoint x: 365, startPoint y: 159, endPoint x: 371, endPoint y: 158, distance: 5.9
click at [366, 159] on select "Select Upload Online Session Welcome Card" at bounding box center [290, 157] width 193 height 17
select select "efb57ee3-ce7d-412c-a6b7-67e83feb745e"
click at [194, 149] on select "Select Upload Online Session Welcome Card" at bounding box center [290, 157] width 193 height 17
click at [400, 155] on icon "button" at bounding box center [399, 157] width 10 height 10
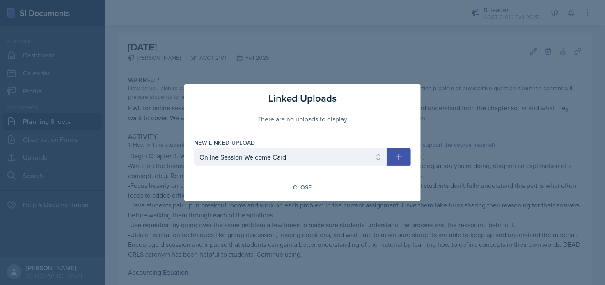
select select
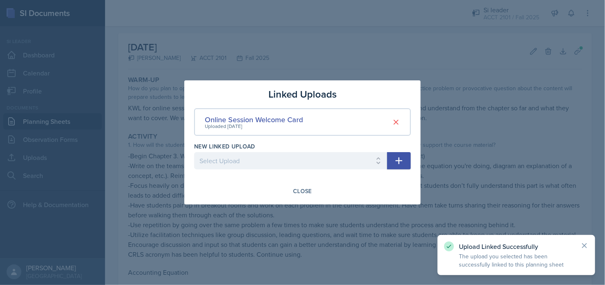
click at [508, 125] on div at bounding box center [302, 142] width 605 height 285
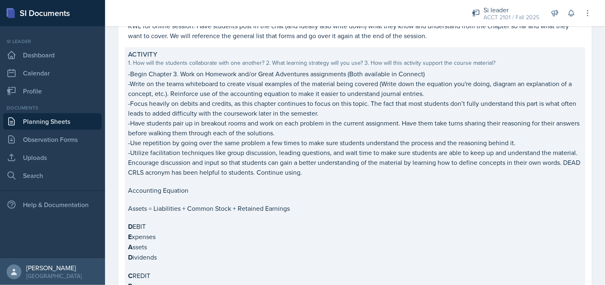
scroll to position [277, 0]
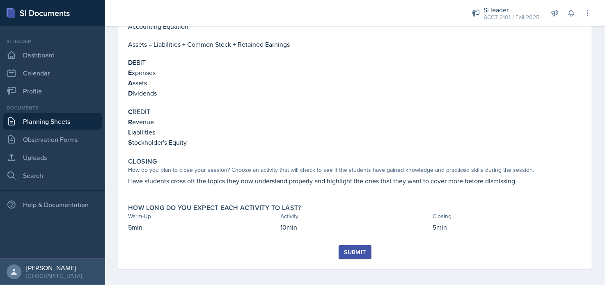
click at [350, 250] on div "Submit" at bounding box center [355, 252] width 22 height 7
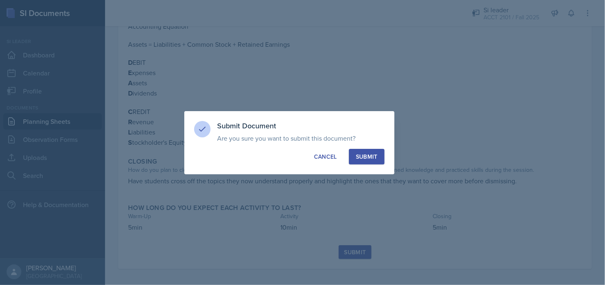
click at [366, 158] on div "Submit" at bounding box center [367, 157] width 22 height 8
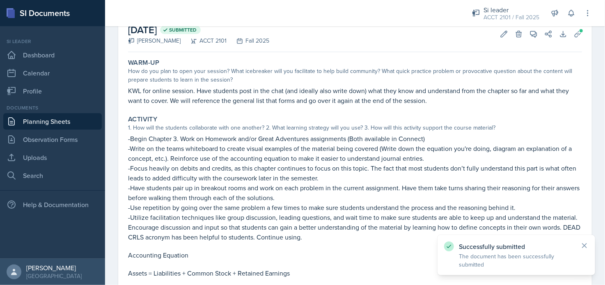
scroll to position [0, 0]
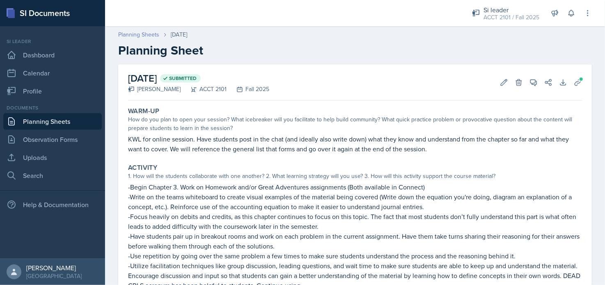
click at [146, 34] on link "Planning Sheets" at bounding box center [138, 34] width 41 height 9
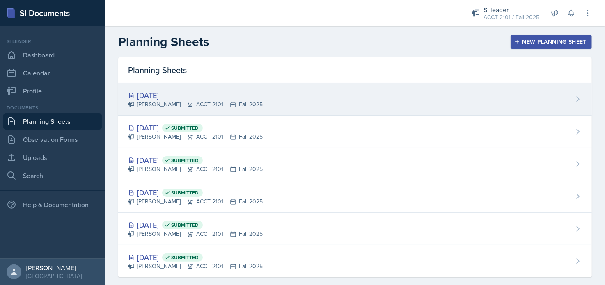
click at [196, 94] on div "[DATE]" at bounding box center [195, 95] width 135 height 11
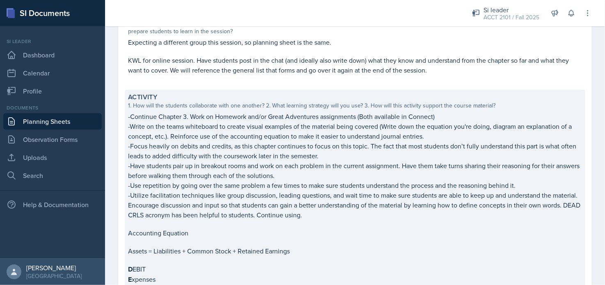
scroll to position [302, 0]
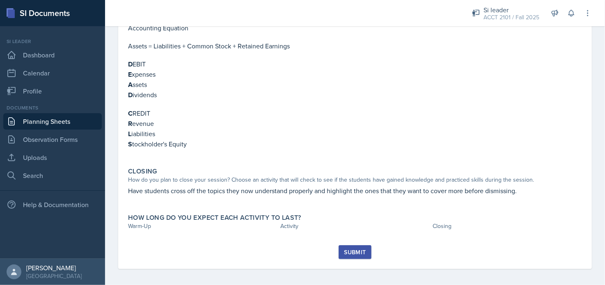
click at [345, 255] on button "Submit" at bounding box center [355, 252] width 32 height 14
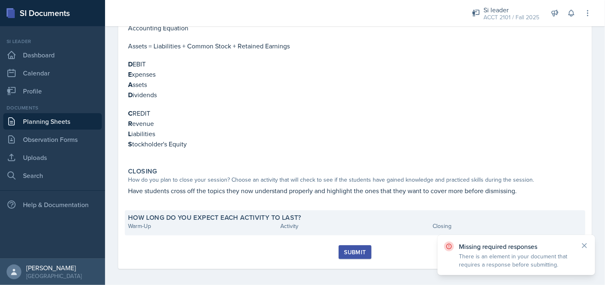
click at [150, 228] on div "How long do you expect each activity to last? Warm-Up Activity Closing" at bounding box center [355, 223] width 460 height 25
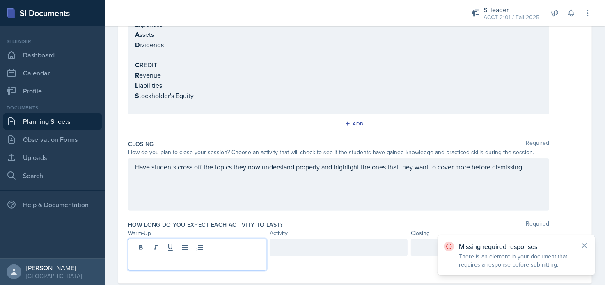
click at [174, 257] on p at bounding box center [197, 262] width 124 height 10
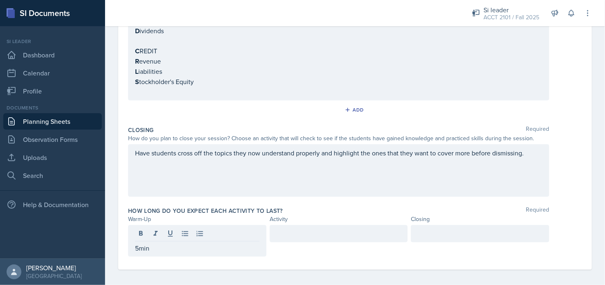
click at [294, 234] on div at bounding box center [339, 233] width 138 height 17
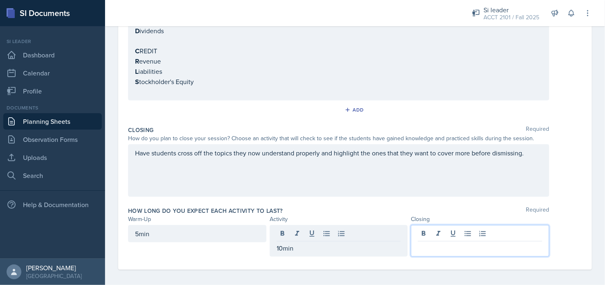
click at [422, 227] on div at bounding box center [480, 241] width 138 height 32
click at [545, 186] on div "Have students cross off the topics they now understand properly and highlight t…" at bounding box center [355, 170] width 454 height 53
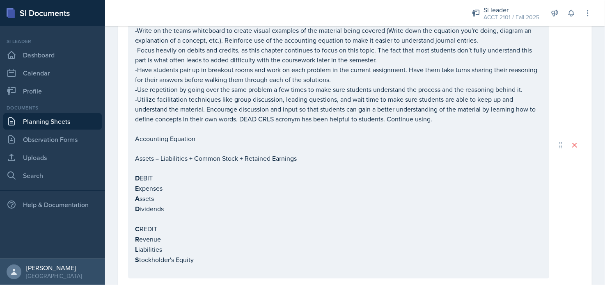
scroll to position [7, 0]
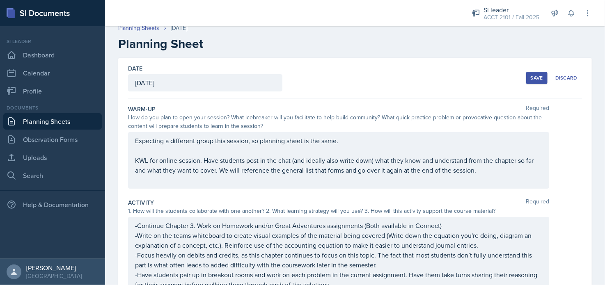
click at [531, 78] on div "Save" at bounding box center [537, 78] width 12 height 7
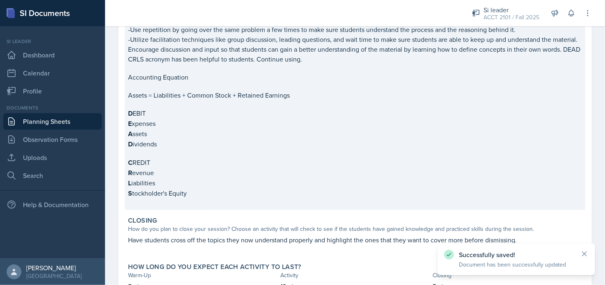
scroll to position [312, 0]
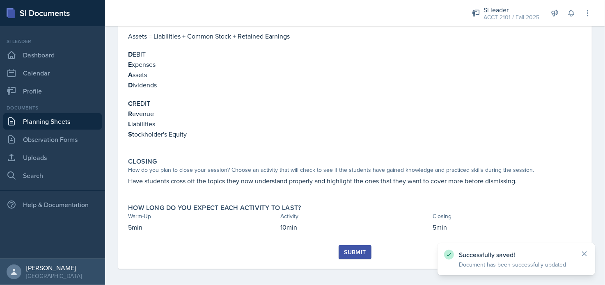
click at [353, 252] on div "Submit" at bounding box center [355, 252] width 22 height 7
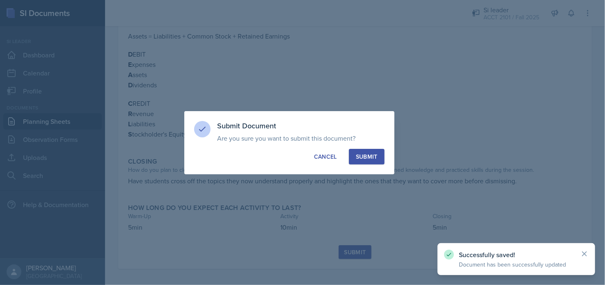
click at [360, 153] on div "Submit" at bounding box center [367, 157] width 22 height 8
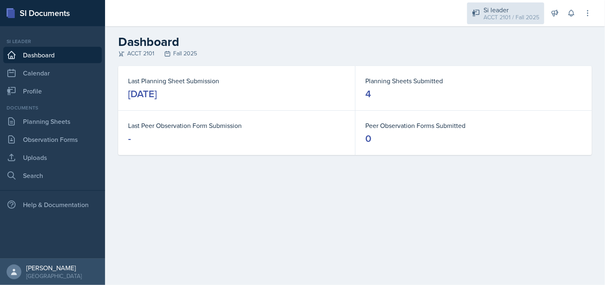
click at [499, 16] on div "ACCT 2101 / Fall 2025" at bounding box center [511, 17] width 56 height 9
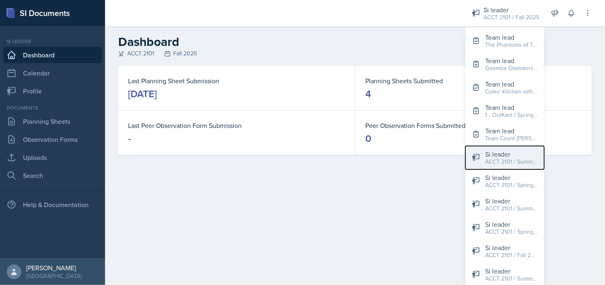
click at [511, 161] on div "ACCT 2101 / Summer 2024" at bounding box center [511, 162] width 53 height 9
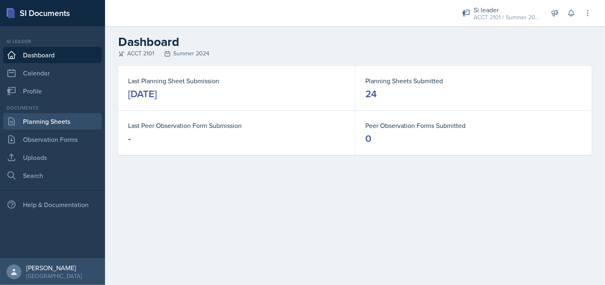
click at [59, 124] on link "Planning Sheets" at bounding box center [52, 121] width 98 height 16
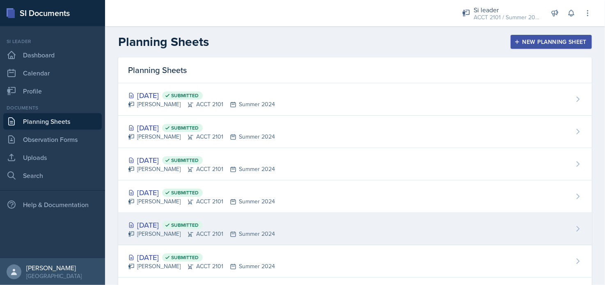
click at [166, 226] on div "Jul 25th, 2024 Submitted" at bounding box center [201, 225] width 147 height 11
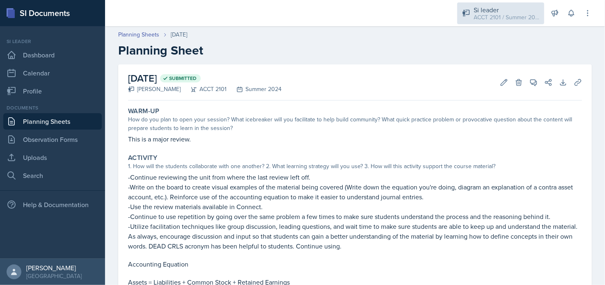
click at [524, 15] on div "ACCT 2101 / Summer 2024" at bounding box center [507, 17] width 66 height 9
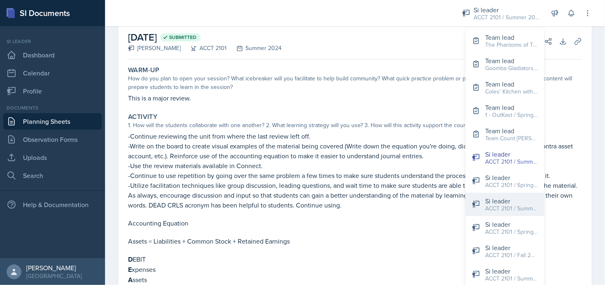
scroll to position [82, 0]
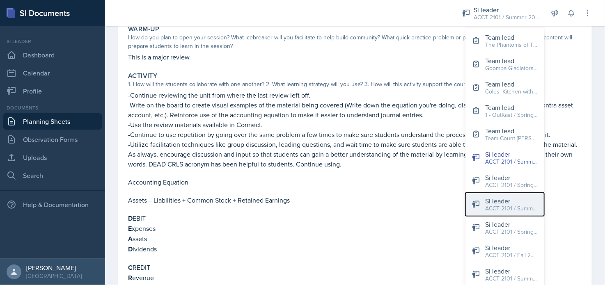
click at [511, 199] on div "Si leader" at bounding box center [511, 201] width 53 height 10
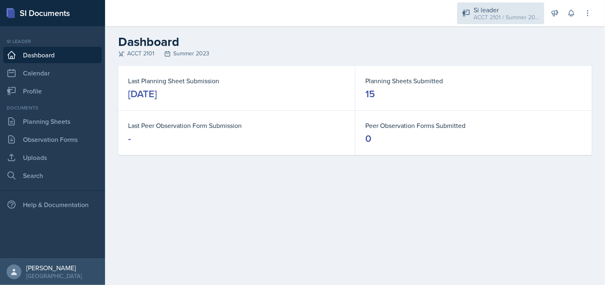
click at [524, 13] on div "ACCT 2101 / Summer 2023" at bounding box center [507, 17] width 66 height 9
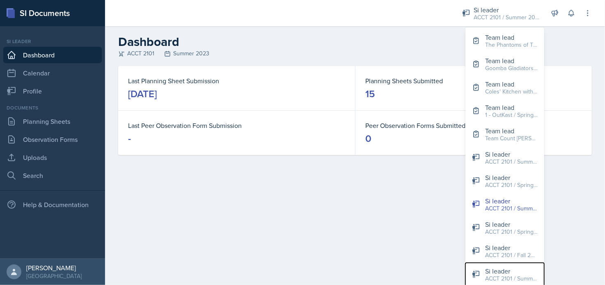
click at [498, 279] on div "ACCT 2101 / Summer 2025" at bounding box center [511, 279] width 53 height 9
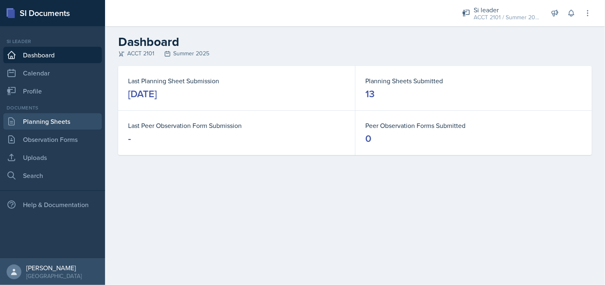
click at [51, 124] on link "Planning Sheets" at bounding box center [52, 121] width 98 height 16
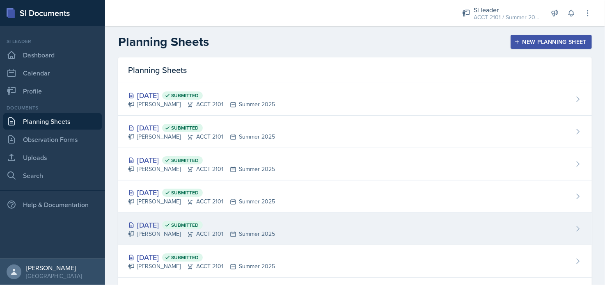
click at [159, 235] on div "Isabela Barkes ACCT 2101 Summer 2025" at bounding box center [201, 234] width 147 height 9
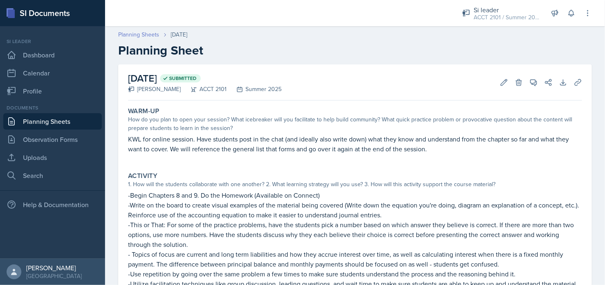
click at [136, 34] on link "Planning Sheets" at bounding box center [138, 34] width 41 height 9
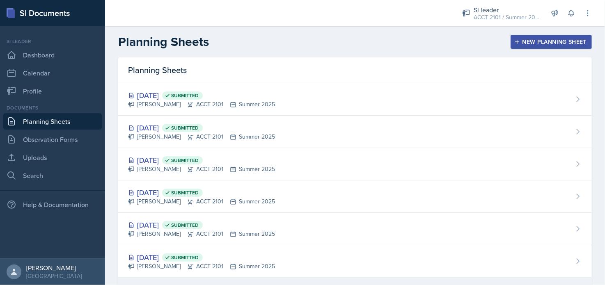
scroll to position [123, 0]
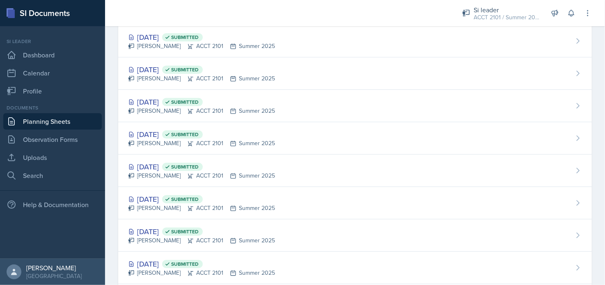
click at [176, 231] on div "Jun 25th, 2025 Submitted" at bounding box center [201, 231] width 147 height 11
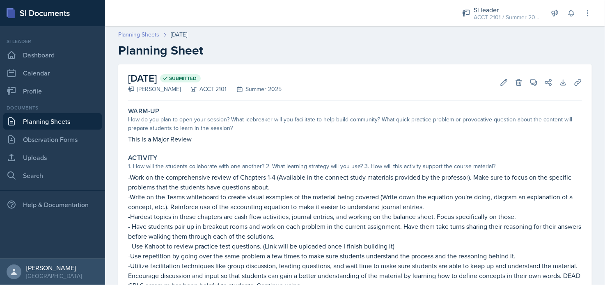
click at [144, 36] on link "Planning Sheets" at bounding box center [138, 34] width 41 height 9
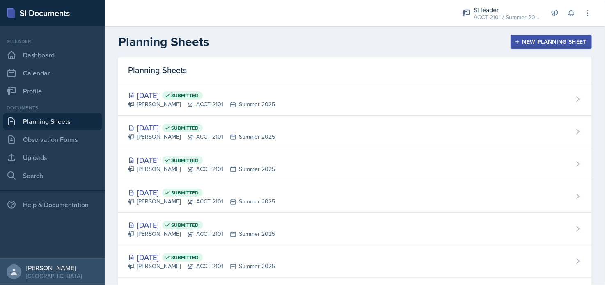
scroll to position [205, 0]
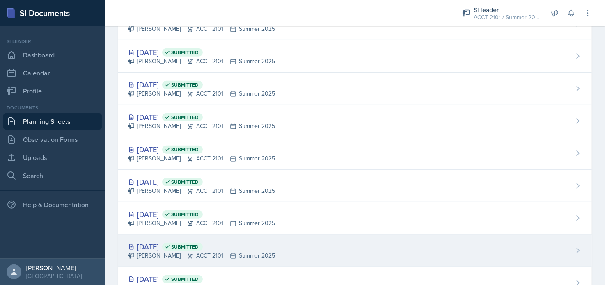
click at [168, 248] on div "Jun 6th, 2025 Submitted" at bounding box center [201, 246] width 147 height 11
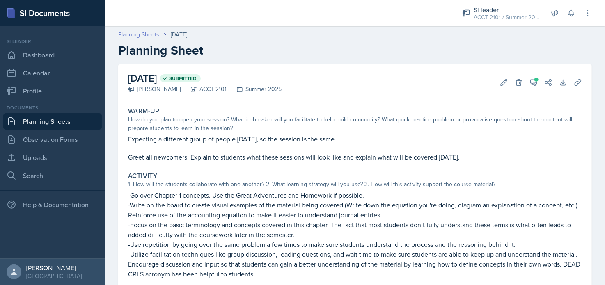
click at [151, 31] on link "Planning Sheets" at bounding box center [138, 34] width 41 height 9
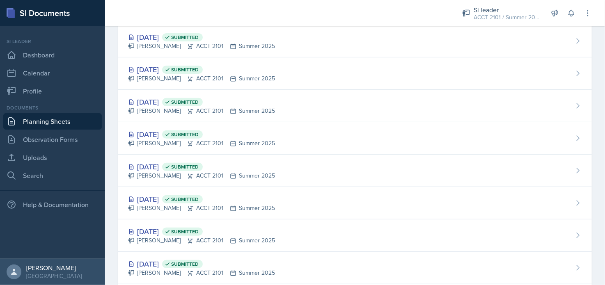
scroll to position [238, 0]
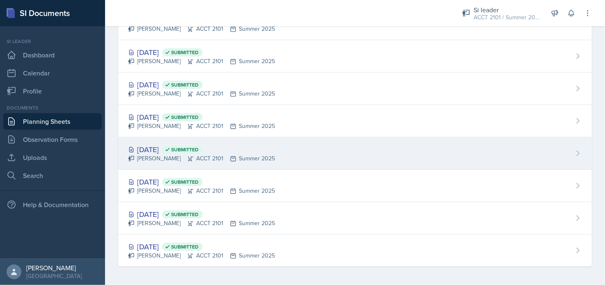
click at [166, 151] on div "Jun 13th, 2025 Submitted" at bounding box center [201, 149] width 147 height 11
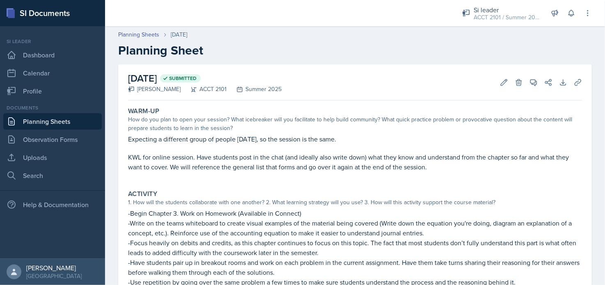
scroll to position [41, 0]
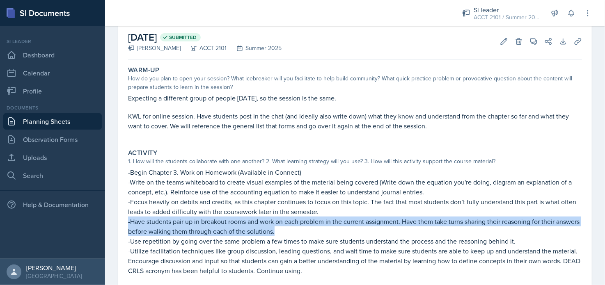
drag, startPoint x: 309, startPoint y: 229, endPoint x: 138, endPoint y: 227, distance: 170.7
click at [126, 222] on div "Activity 1. How will the students collaborate with one another? 2. What learnin…" at bounding box center [355, 284] width 460 height 276
copy p "-Have students pair up in breakout rooms and work on each problem in the curren…"
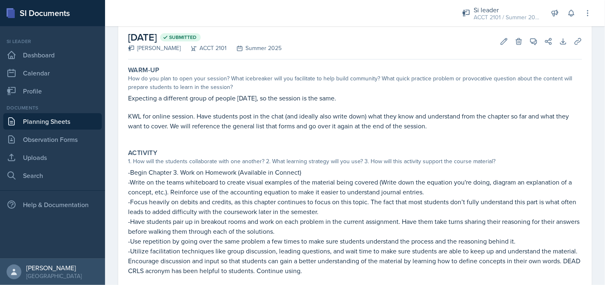
drag, startPoint x: 304, startPoint y: 174, endPoint x: 225, endPoint y: 103, distance: 105.8
click at [296, 167] on p "-Begin Chapter 3. Work on Homework (Available in Connect)" at bounding box center [355, 172] width 454 height 10
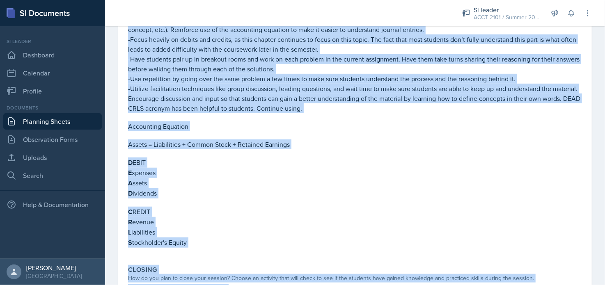
scroll to position [242, 0]
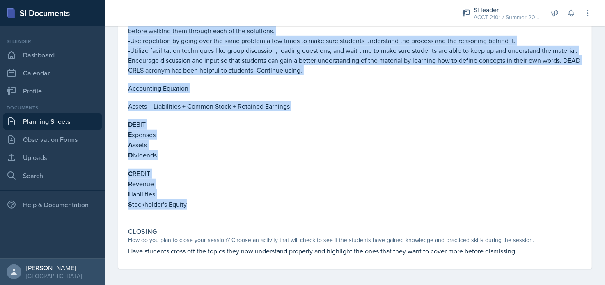
drag, startPoint x: 126, startPoint y: 91, endPoint x: 224, endPoint y: 205, distance: 149.9
click at [224, 205] on div "Activity 1. How will the students collaborate with one another? 2. What learnin…" at bounding box center [355, 83] width 460 height 276
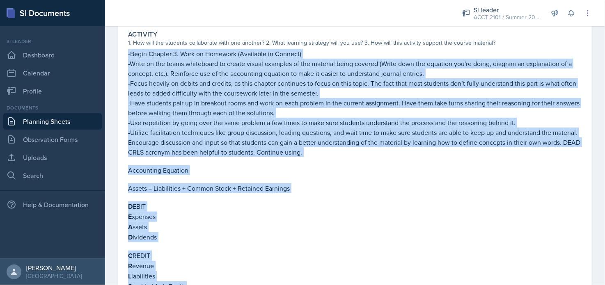
scroll to position [119, 0]
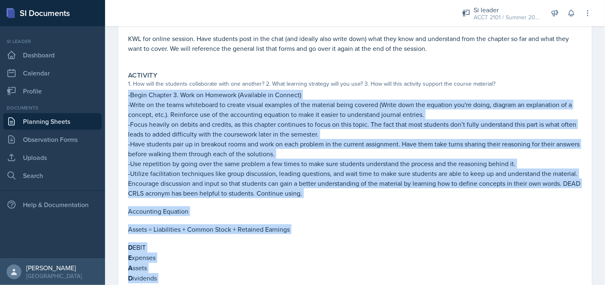
copy div "-Begin Chapter 3. Work on Homework (Available in Connect) -Write on the teams w…"
